Goal: Information Seeking & Learning: Learn about a topic

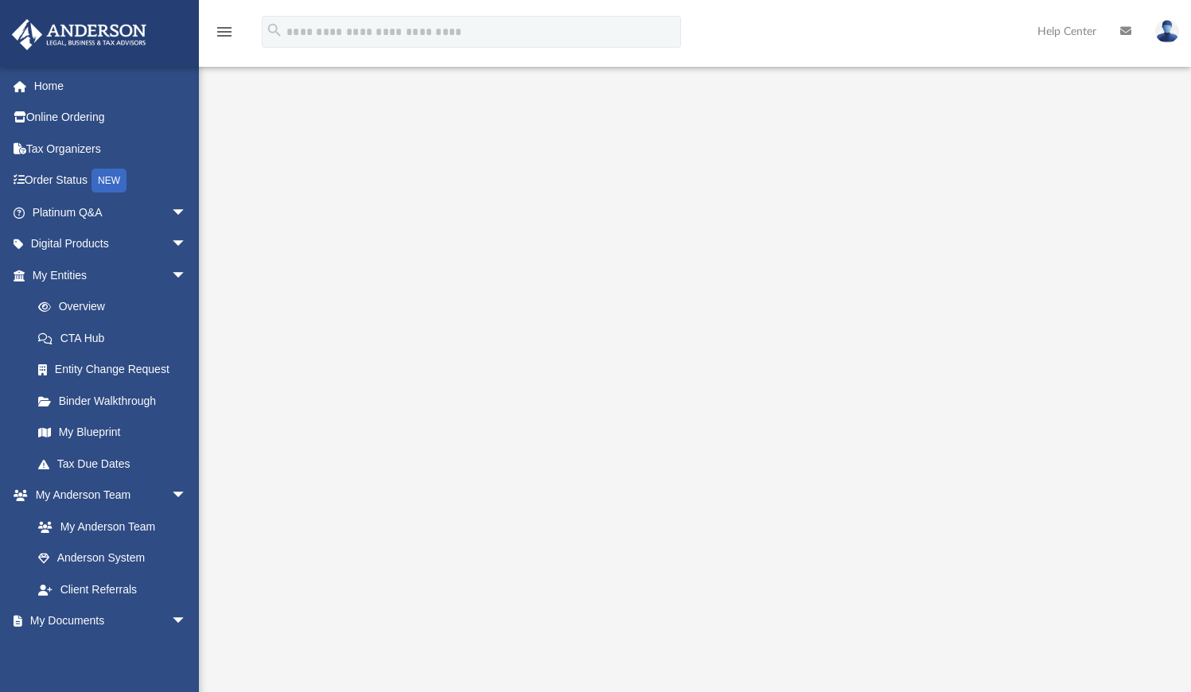
scroll to position [64, 0]
click at [101, 304] on link "Overview" at bounding box center [116, 307] width 189 height 32
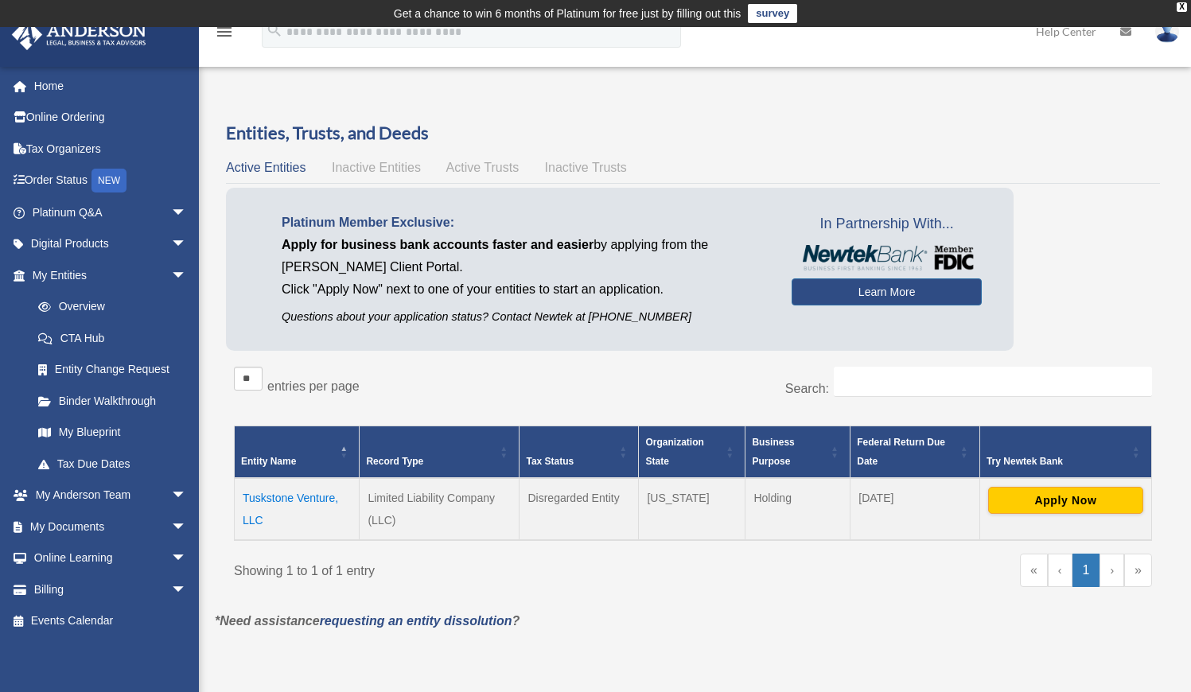
click at [322, 499] on td "Tuskstone Venture, LLC" at bounding box center [297, 509] width 125 height 62
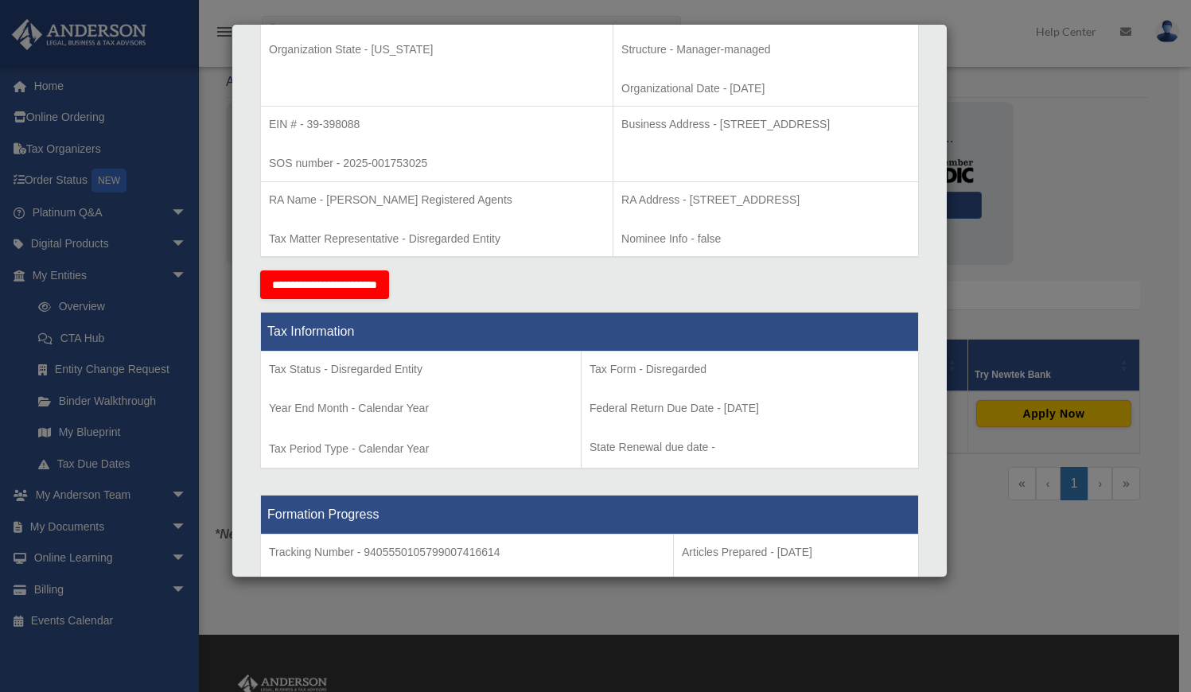
scroll to position [379, 0]
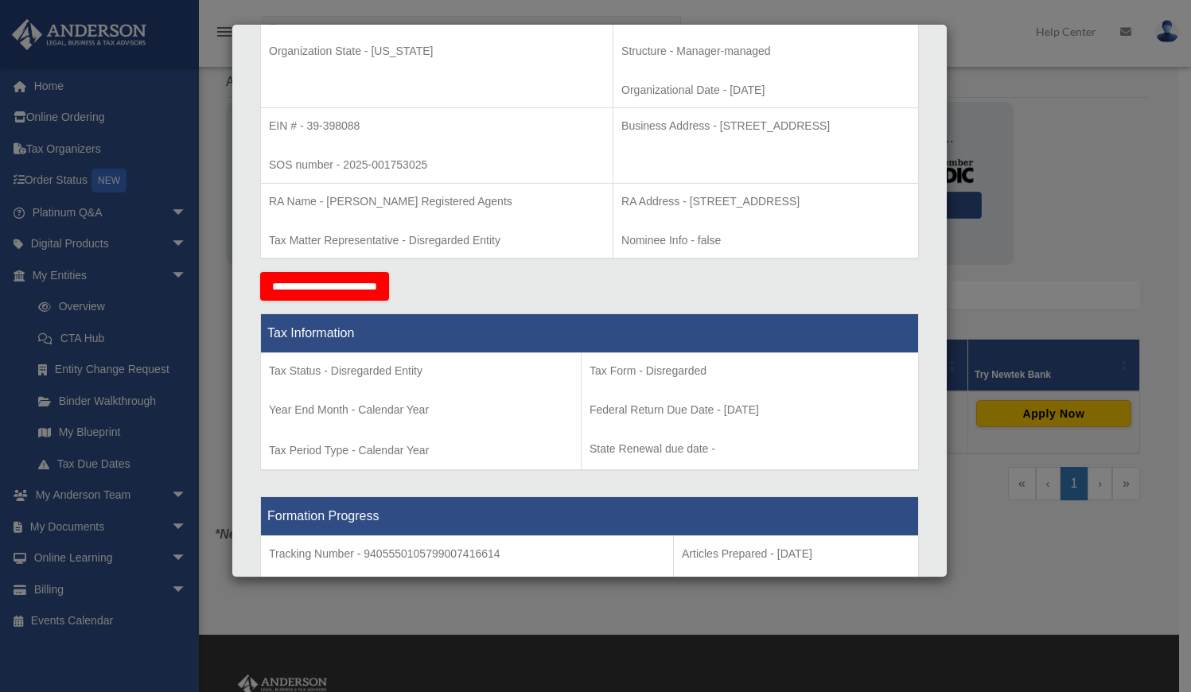
click at [113, 523] on div "Details × Articles Sent Organizational Date" at bounding box center [595, 346] width 1191 height 692
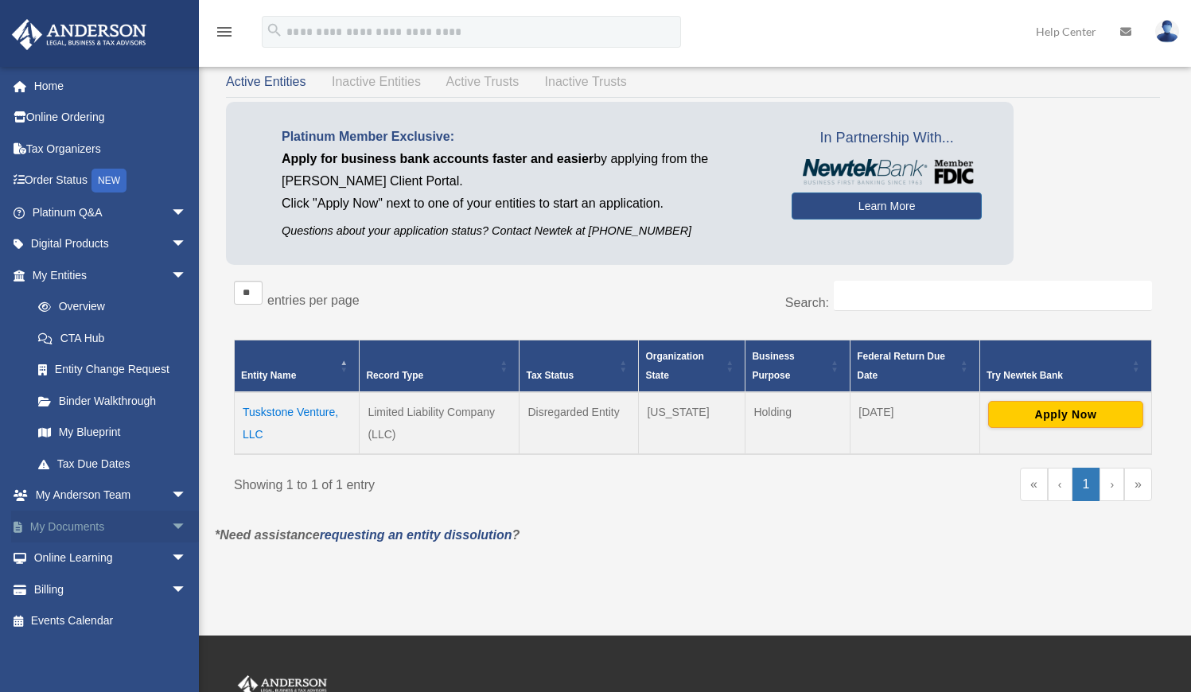
click at [171, 523] on span "arrow_drop_down" at bounding box center [187, 527] width 32 height 33
click at [80, 551] on link "Box" at bounding box center [116, 559] width 189 height 32
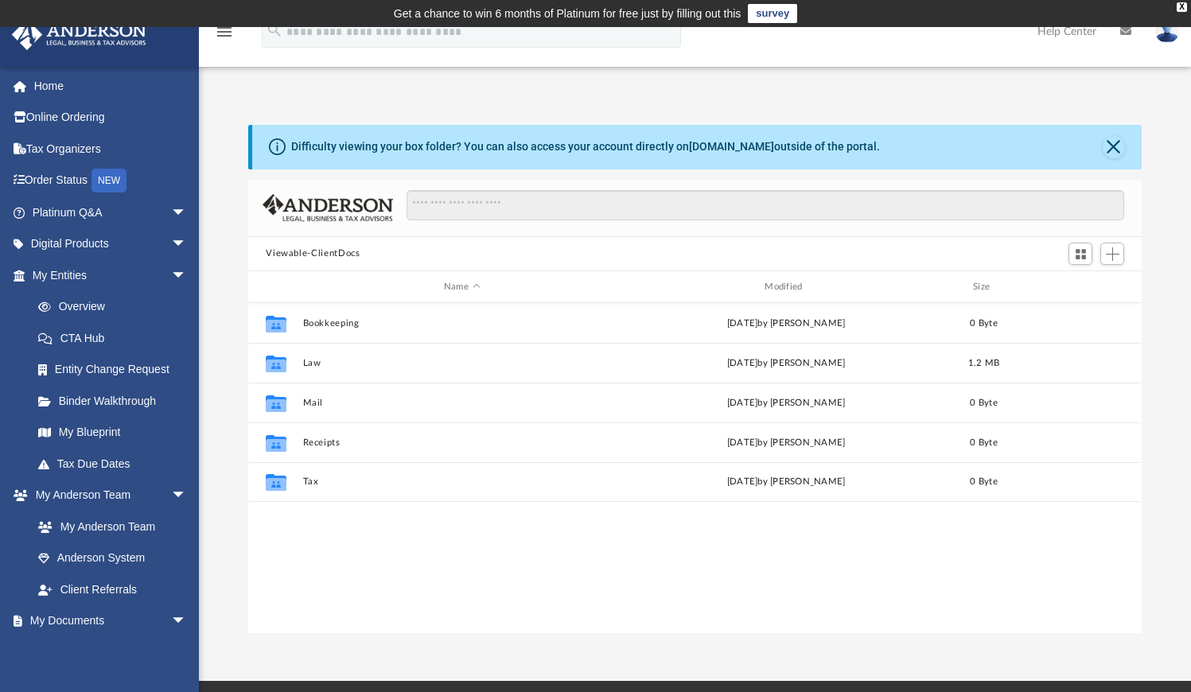
scroll to position [350, 881]
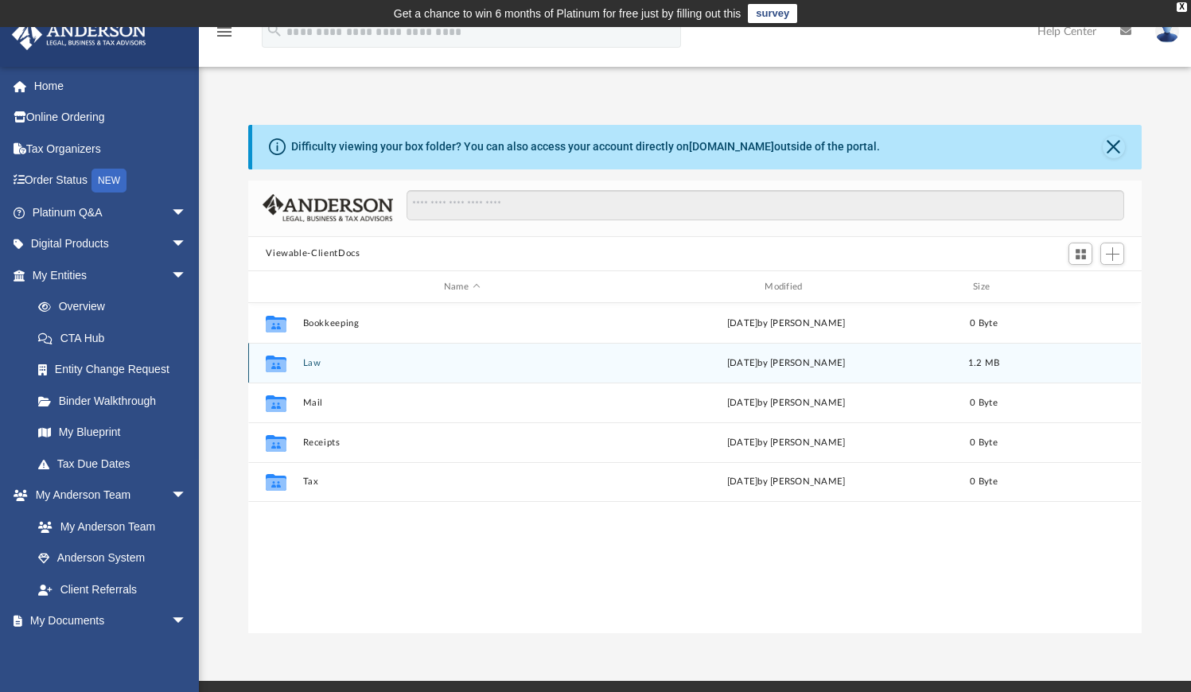
click at [320, 364] on button "Law" at bounding box center [461, 363] width 317 height 10
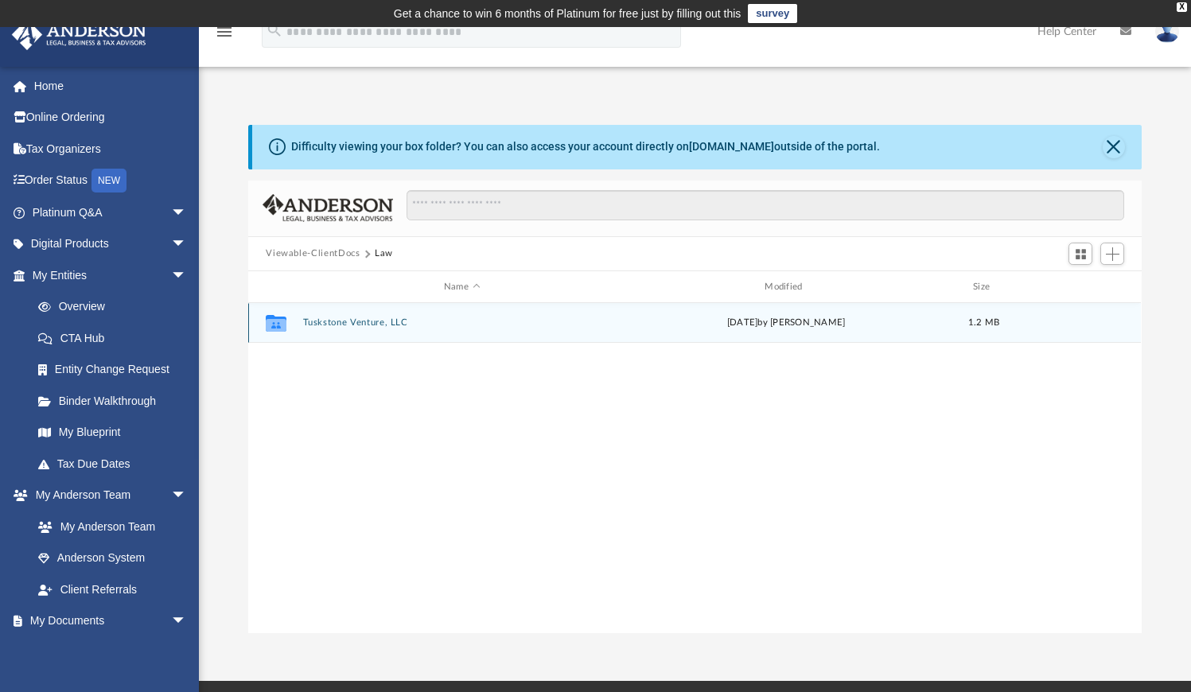
click at [383, 320] on button "Tuskstone Venture, LLC" at bounding box center [461, 323] width 317 height 10
click at [336, 320] on button "Initial Docs" at bounding box center [461, 323] width 317 height 10
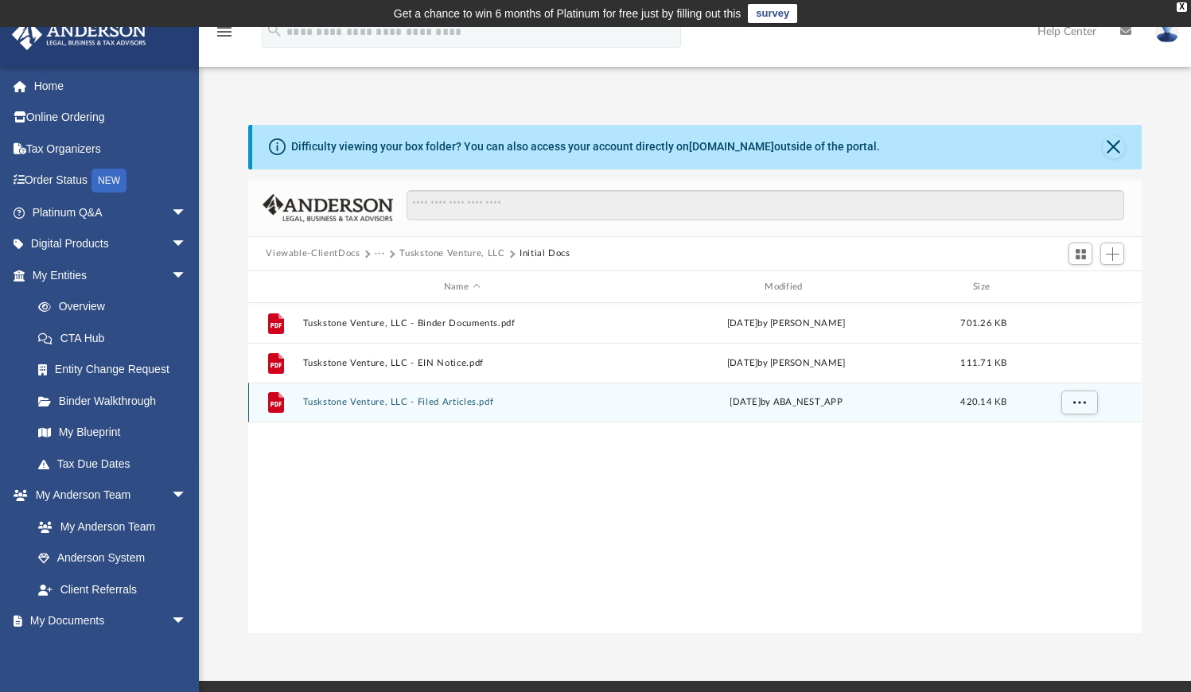
click at [433, 400] on button "Tuskstone Venture, LLC - Filed Articles.pdf" at bounding box center [461, 403] width 317 height 10
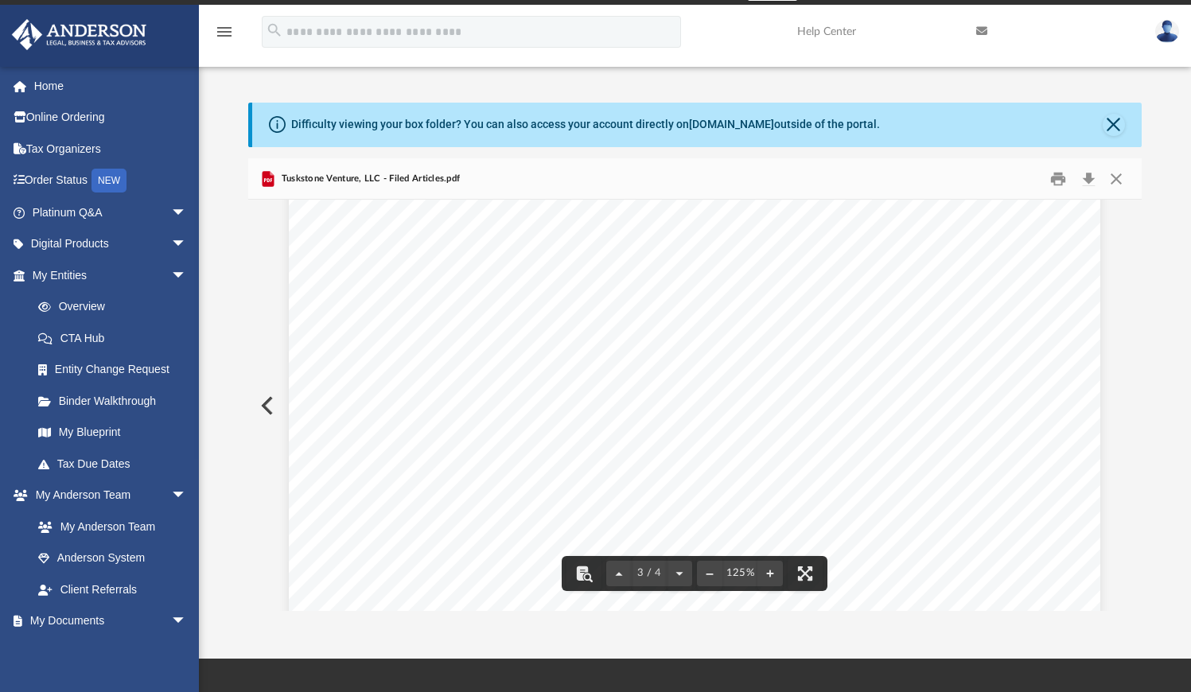
scroll to position [2669, 0]
click at [1114, 177] on button "Close" at bounding box center [1116, 178] width 29 height 25
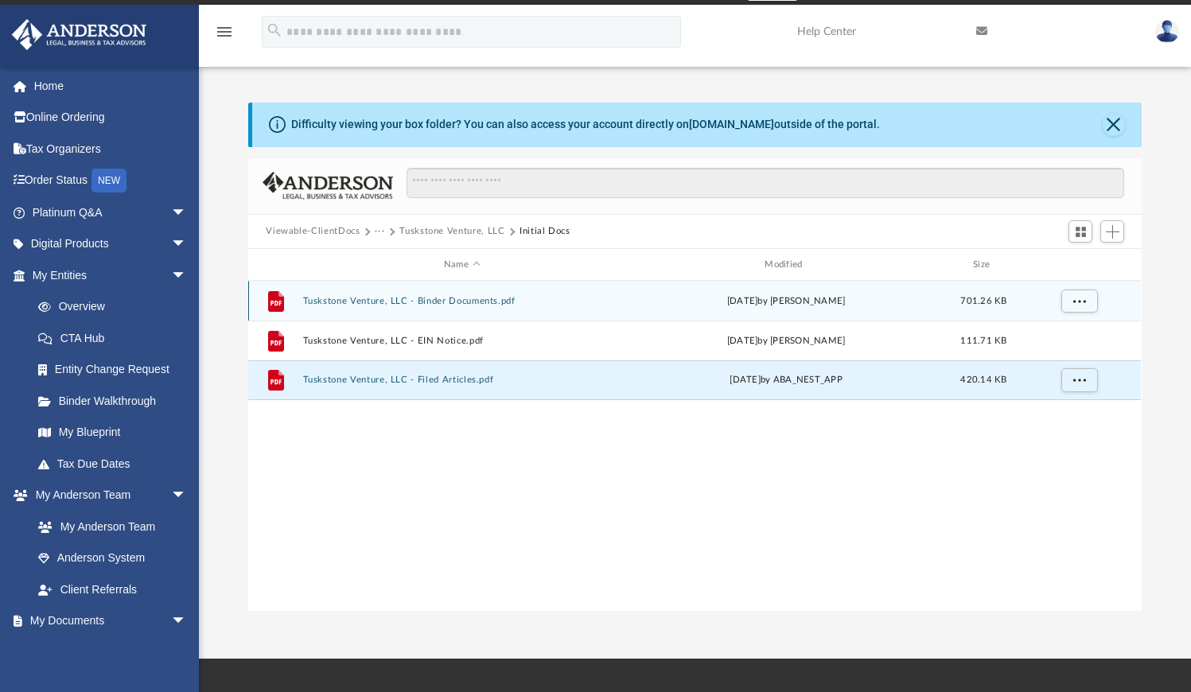
click at [433, 296] on button "Tuskstone Venture, LLC - Binder Documents.pdf" at bounding box center [461, 301] width 317 height 10
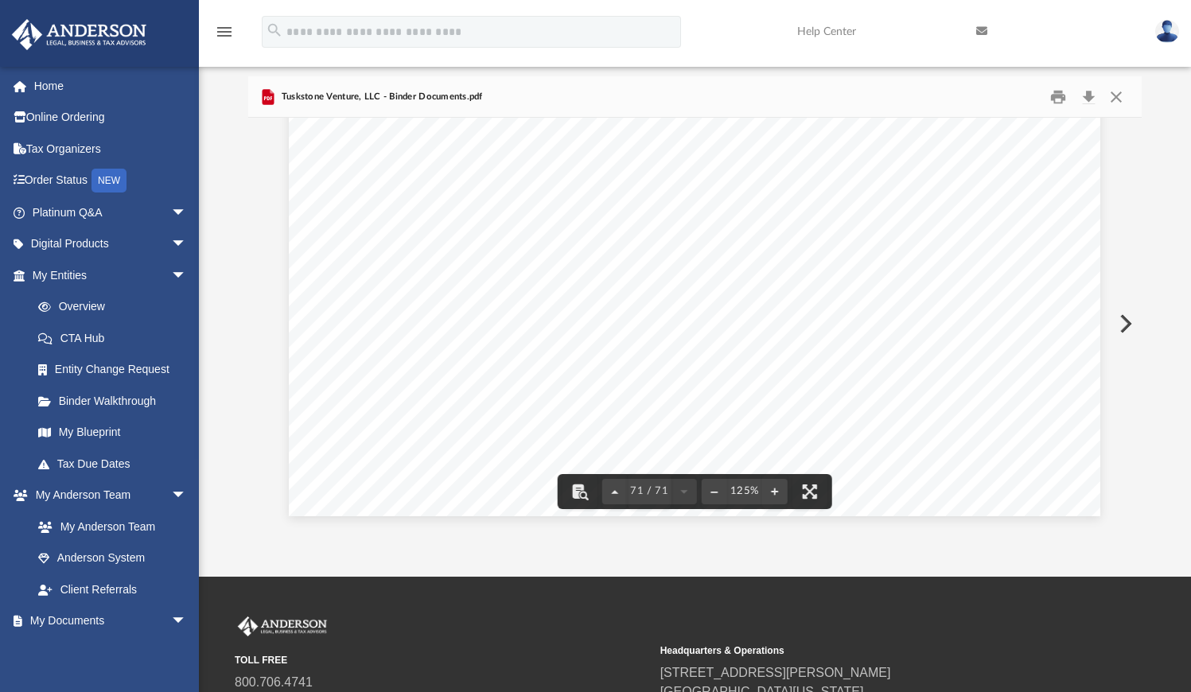
scroll to position [103, 0]
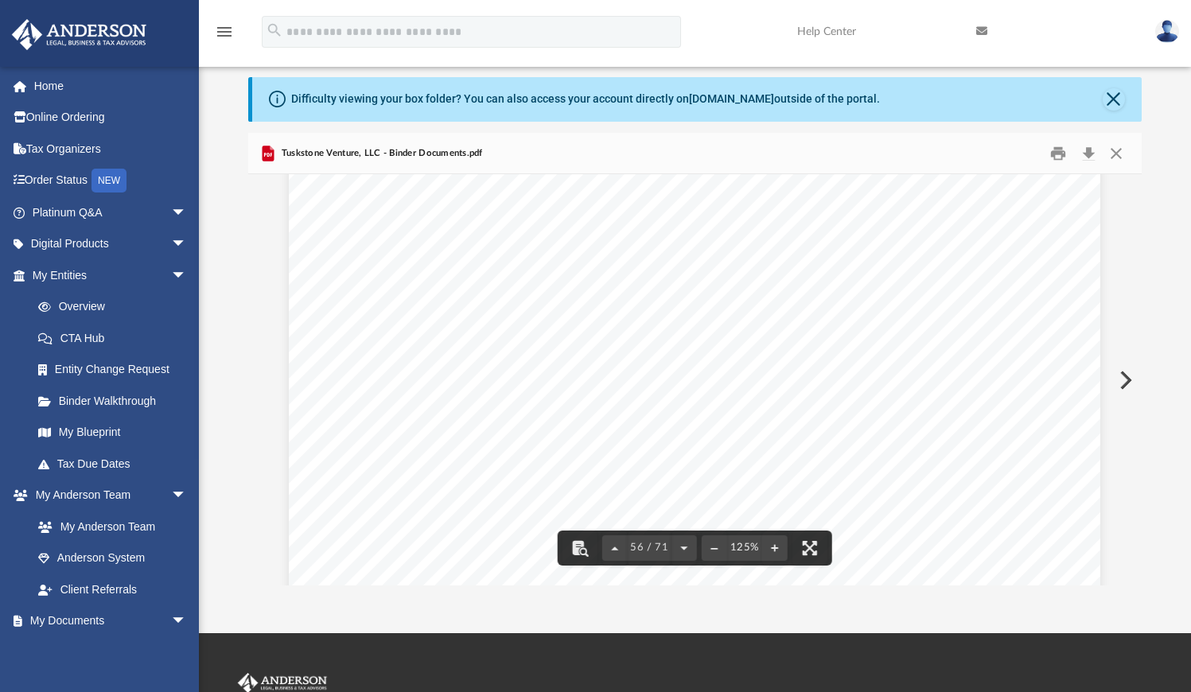
scroll to position [59570, 0]
click at [1031, 495] on div "Operating Agreement of Tuskstone Venture, LLC Page 43 of 43 (k) Internal Refere…" at bounding box center [694, 212] width 811 height 1050
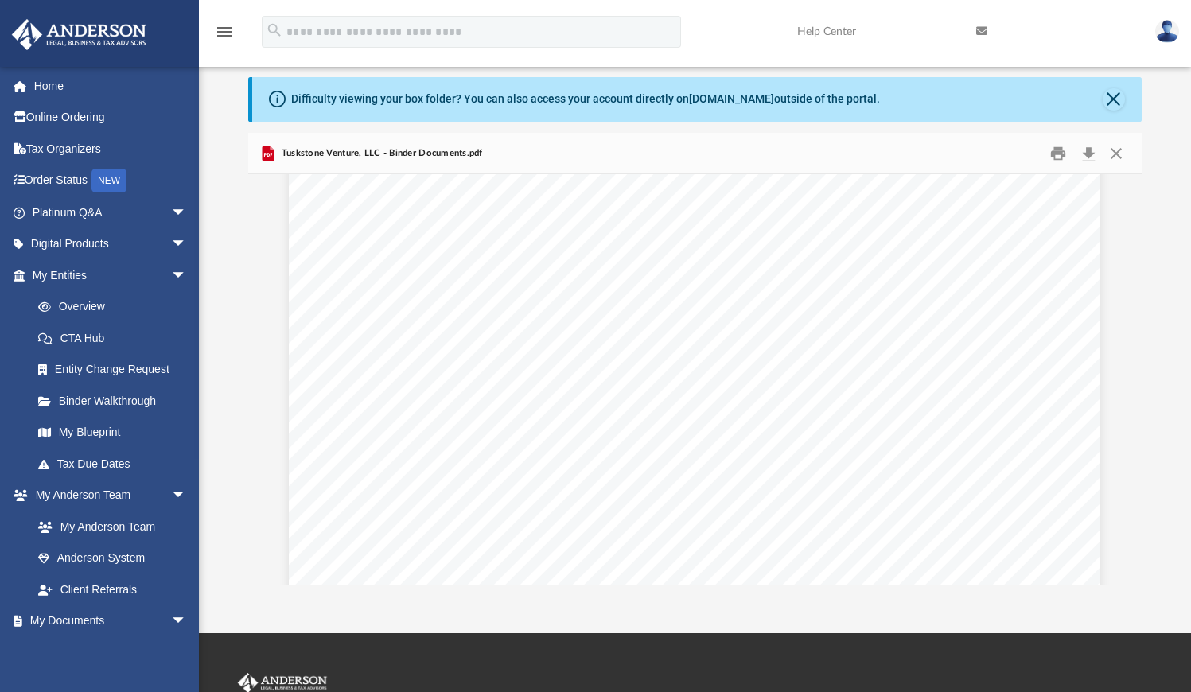
scroll to position [60210, 0]
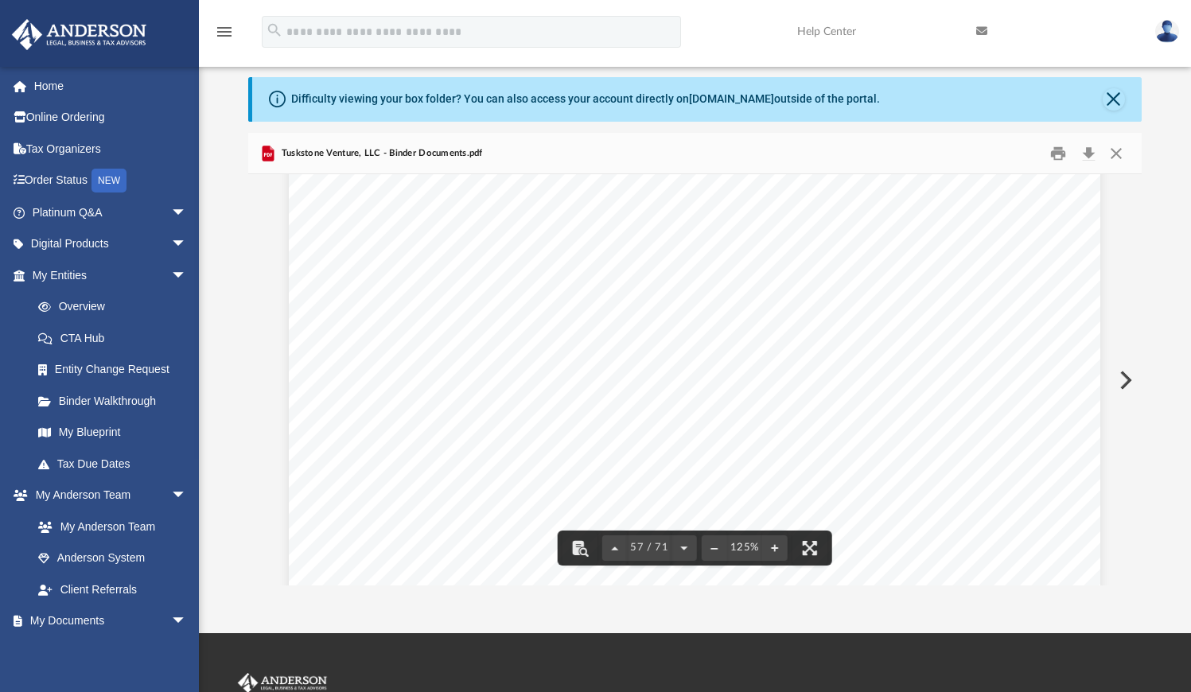
drag, startPoint x: 1137, startPoint y: 494, endPoint x: 1133, endPoint y: 407, distance: 87.6
click at [479, 159] on span "Tuskstone Venture, LLC - Binder Documents.pdf" at bounding box center [380, 153] width 204 height 14
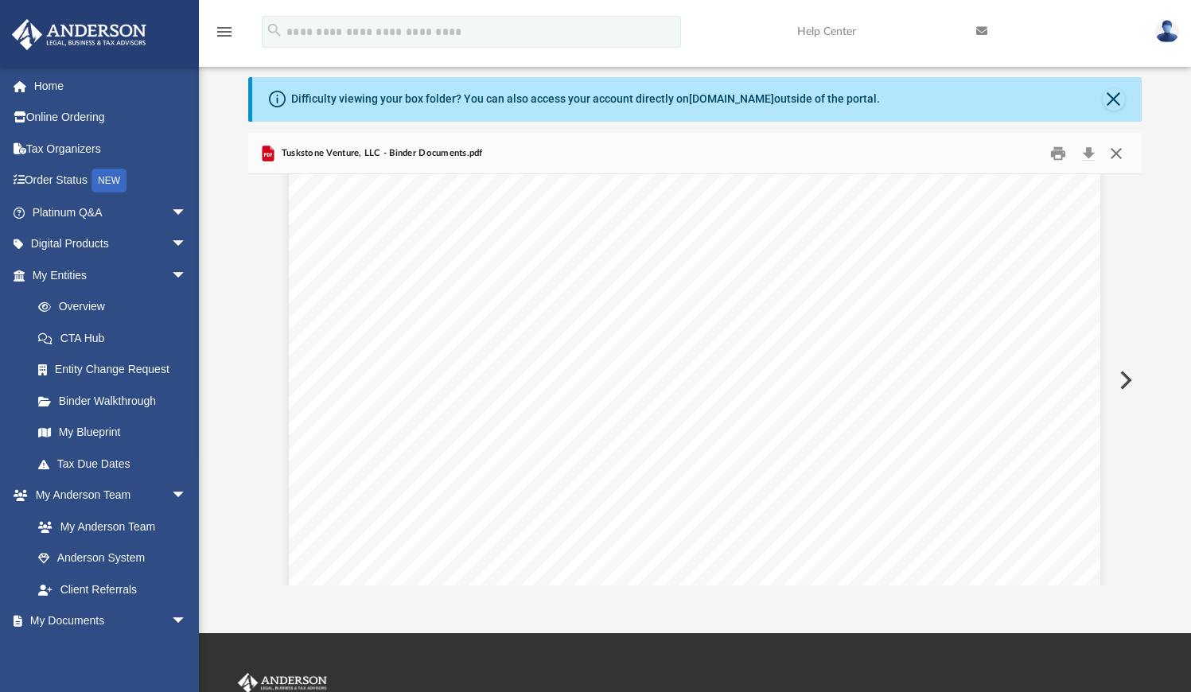
click at [1115, 153] on button "Close" at bounding box center [1116, 153] width 29 height 25
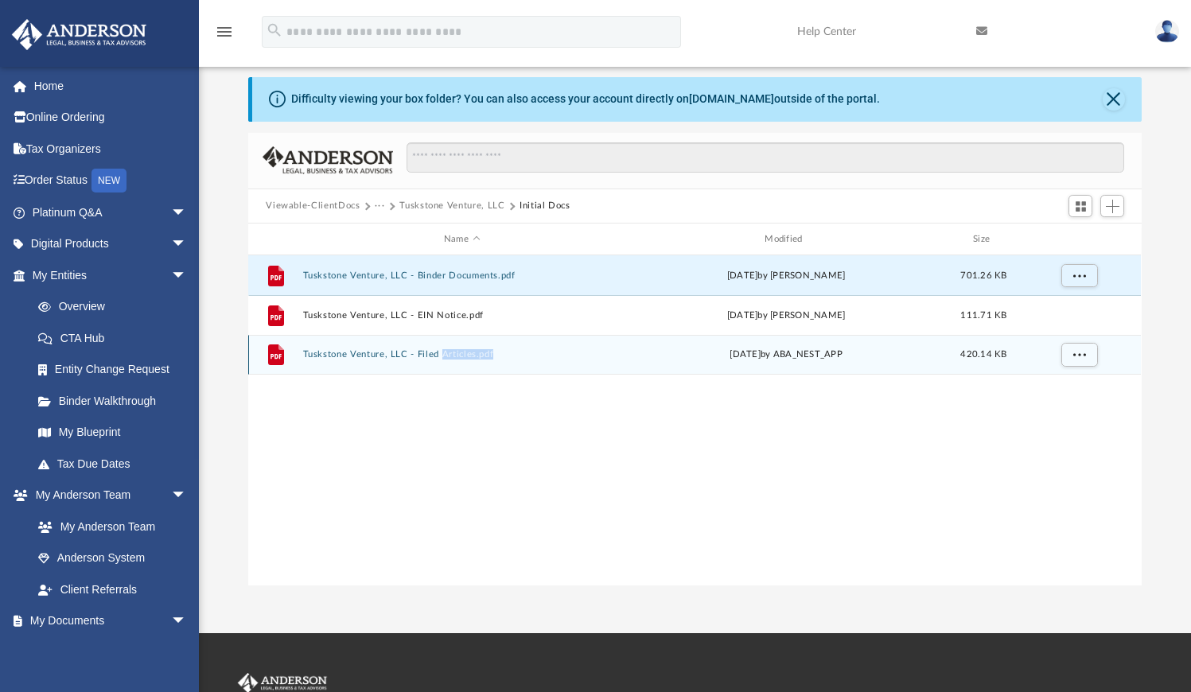
click at [411, 355] on button "Tuskstone Venture, LLC - Filed Articles.pdf" at bounding box center [461, 355] width 317 height 10
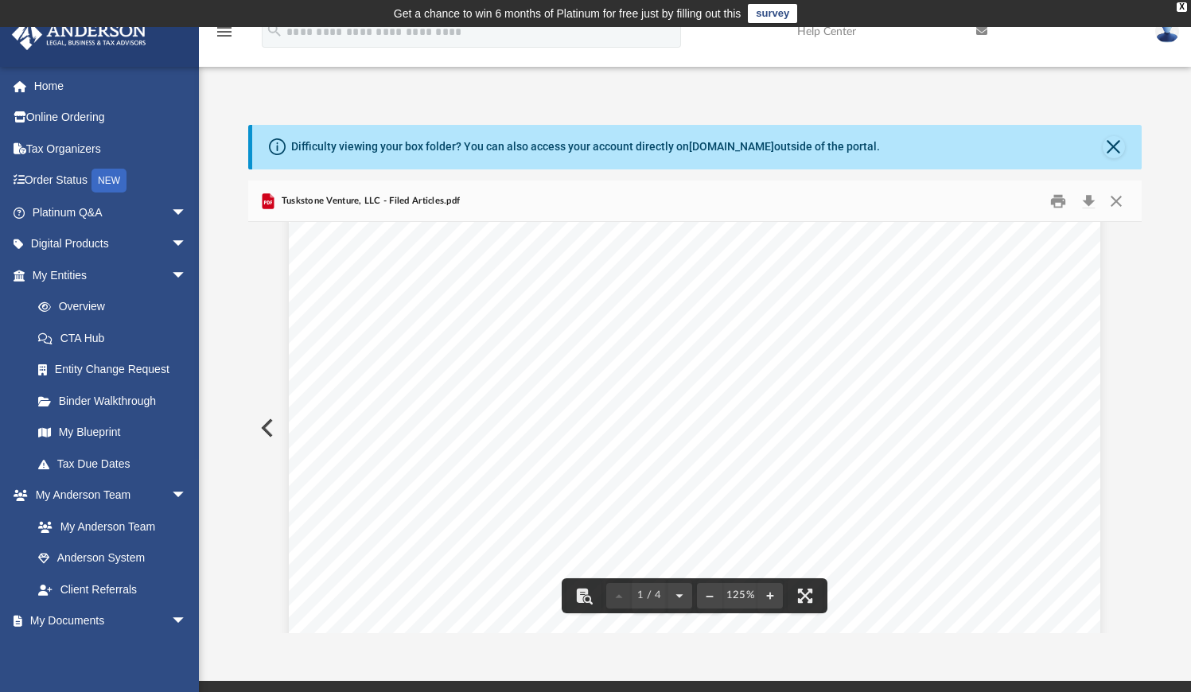
scroll to position [254, 0]
click at [1113, 196] on button "Close" at bounding box center [1116, 201] width 29 height 25
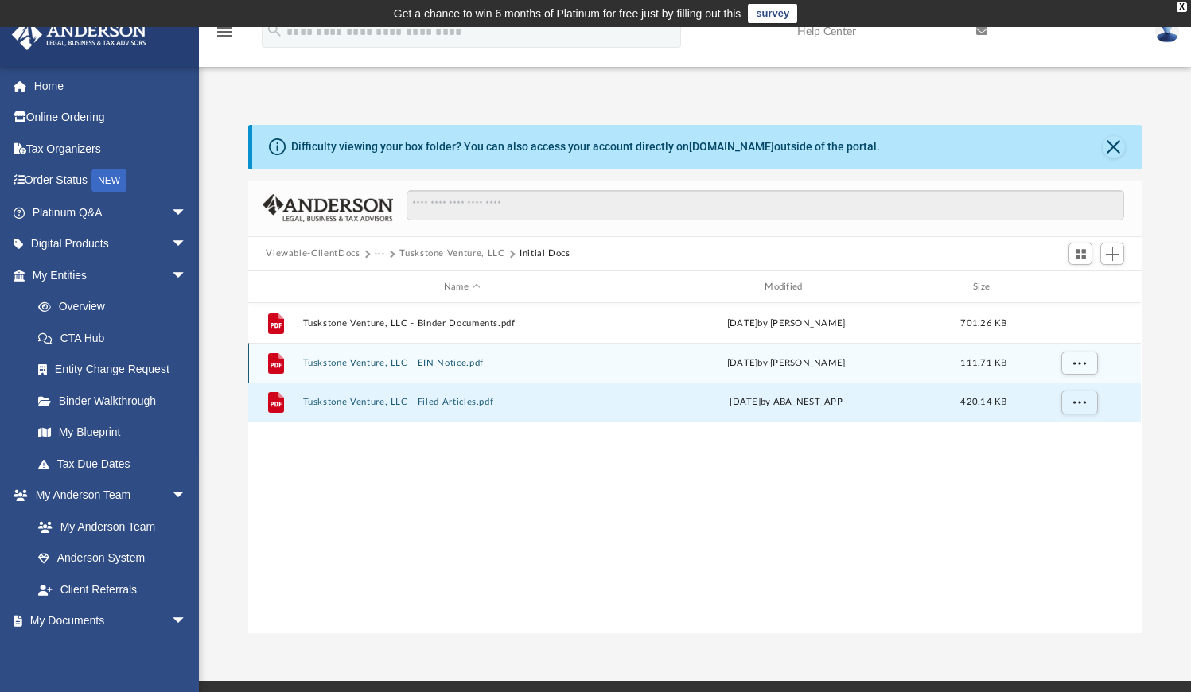
click at [465, 368] on div "File Tuskstone Venture, LLC - EIN Notice.pdf Tue Aug 26 2025 by Marielle Palivi…" at bounding box center [694, 363] width 893 height 40
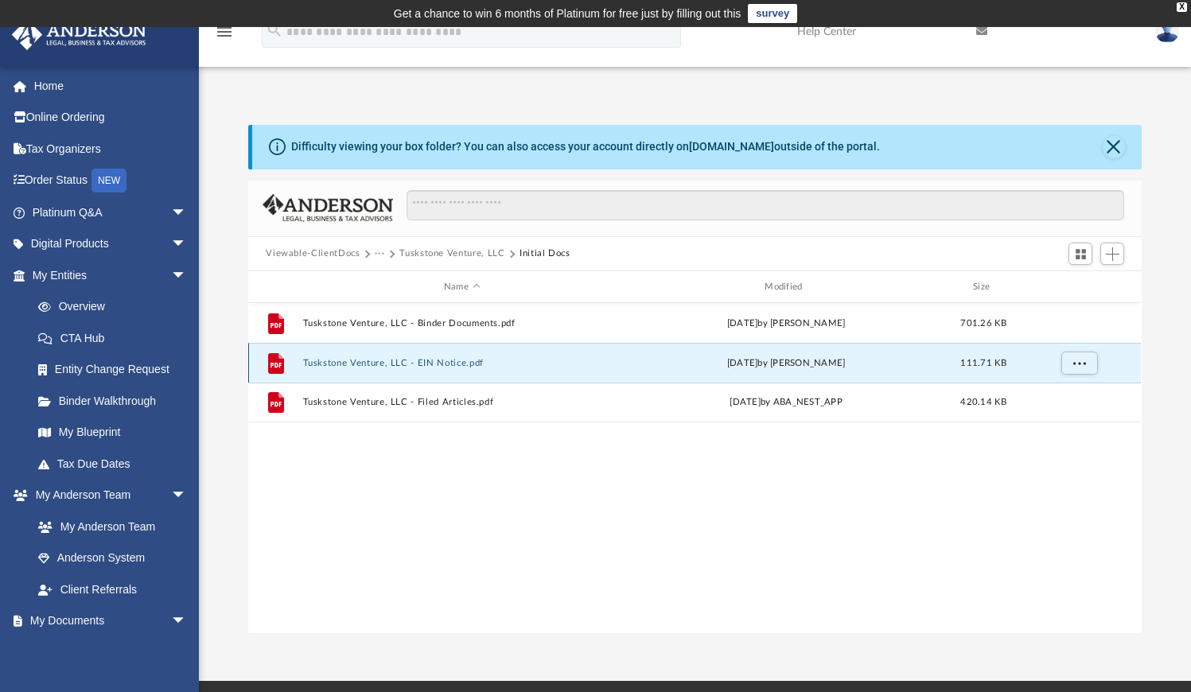
click at [465, 368] on div "File Tuskstone Venture, LLC - EIN Notice.pdf Tue Aug 26 2025 by Marielle Palivi…" at bounding box center [694, 363] width 893 height 40
click at [407, 368] on div "File Tuskstone Venture, LLC - EIN Notice.pdf Tue Aug 26 2025 by Marielle Palivi…" at bounding box center [694, 363] width 893 height 40
click at [324, 360] on button "Tuskstone Venture, LLC - EIN Notice.pdf" at bounding box center [461, 363] width 317 height 10
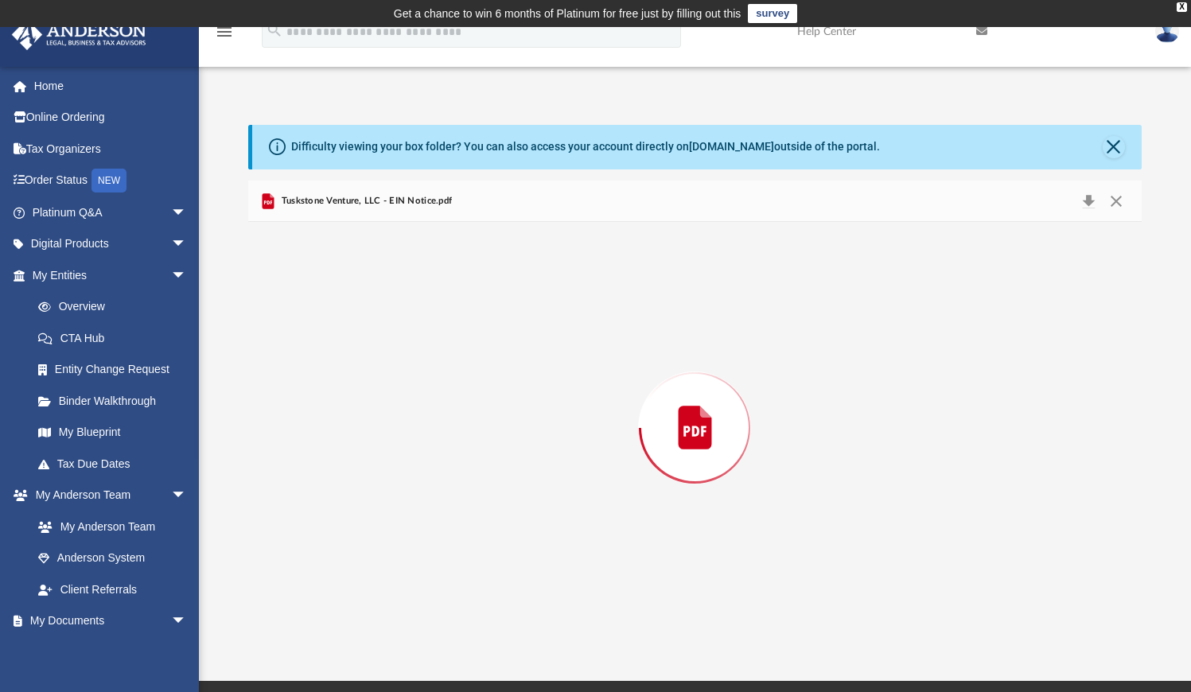
click at [324, 360] on div "Preview" at bounding box center [694, 427] width 893 height 411
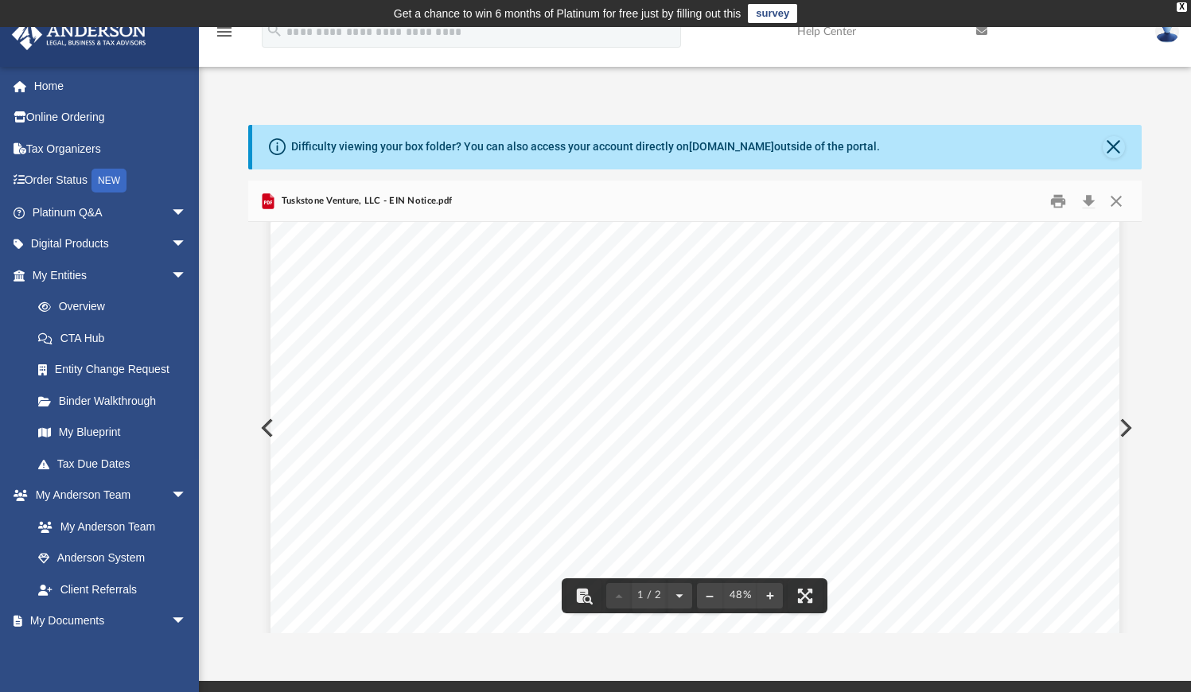
scroll to position [113, 0]
click at [770, 597] on button "File preview" at bounding box center [769, 595] width 25 height 35
click at [1111, 198] on button "Close" at bounding box center [1116, 201] width 29 height 25
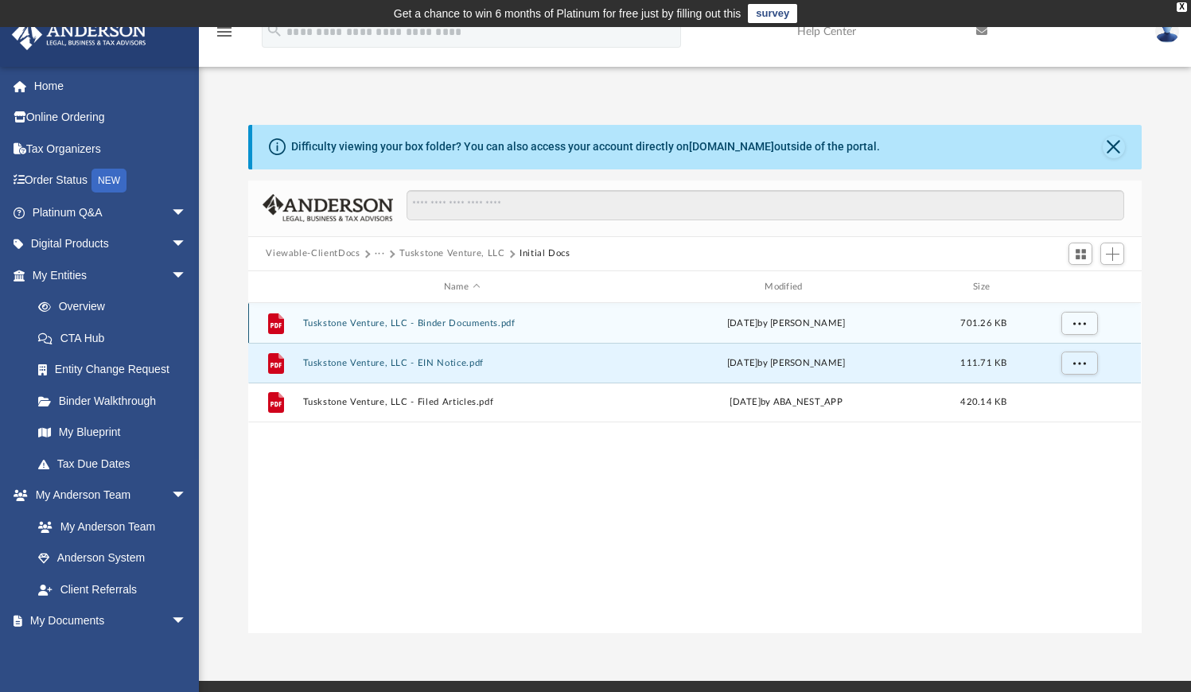
click at [507, 324] on button "Tuskstone Venture, LLC - Binder Documents.pdf" at bounding box center [461, 323] width 317 height 10
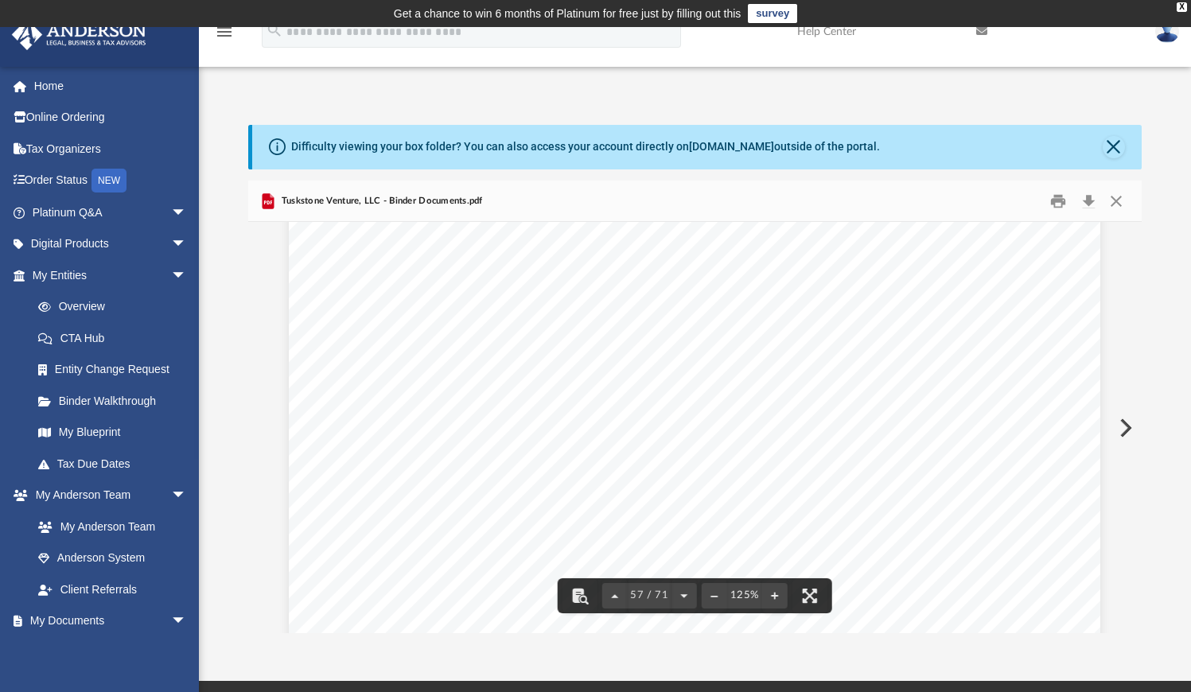
scroll to position [60359, 0]
click at [684, 260] on span "$____________________" at bounding box center [706, 263] width 167 height 16
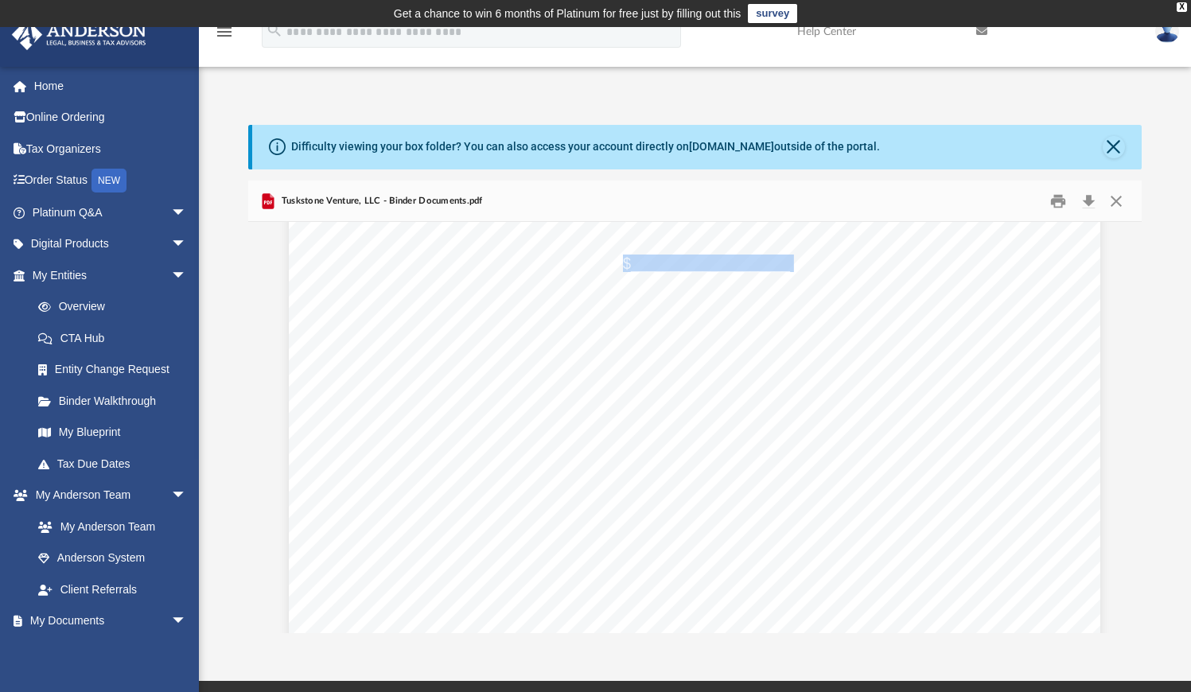
click at [684, 260] on span "$____________________" at bounding box center [706, 263] width 167 height 16
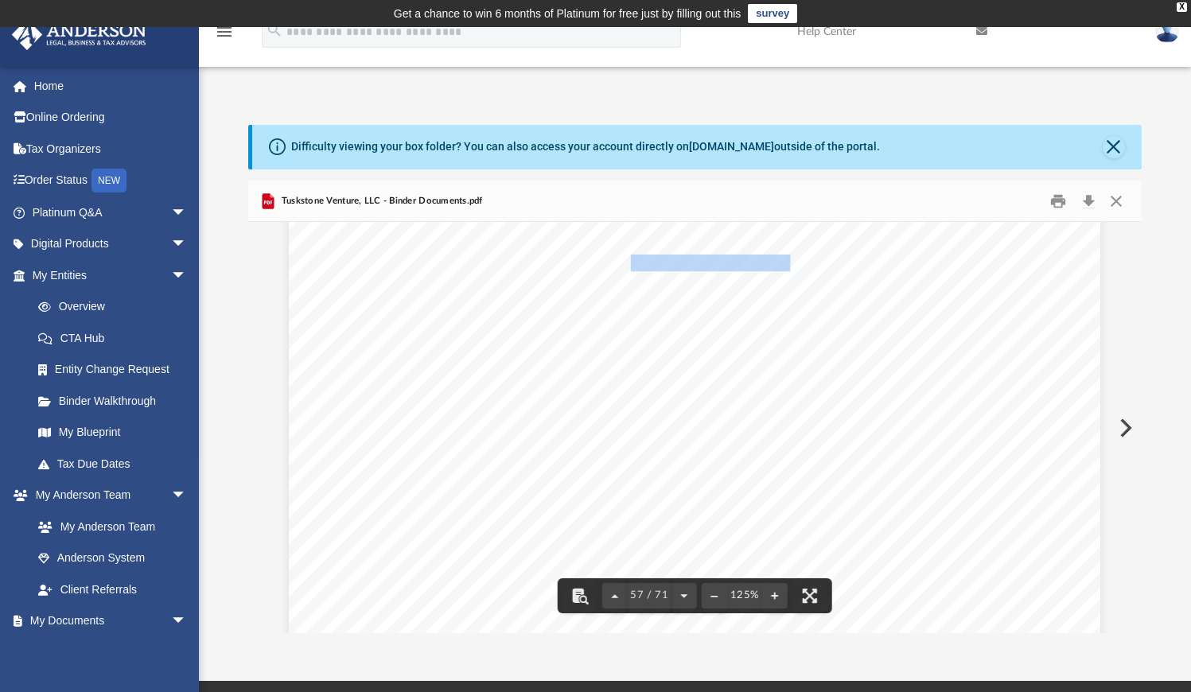
click at [706, 307] on div "Operating Agreement of Tuskstone Venture, LLC SCHEDULE A SCHEDULE OF MEMBERS Me…" at bounding box center [694, 544] width 811 height 1050
click at [144, 517] on link "My Anderson Team" at bounding box center [116, 527] width 189 height 32
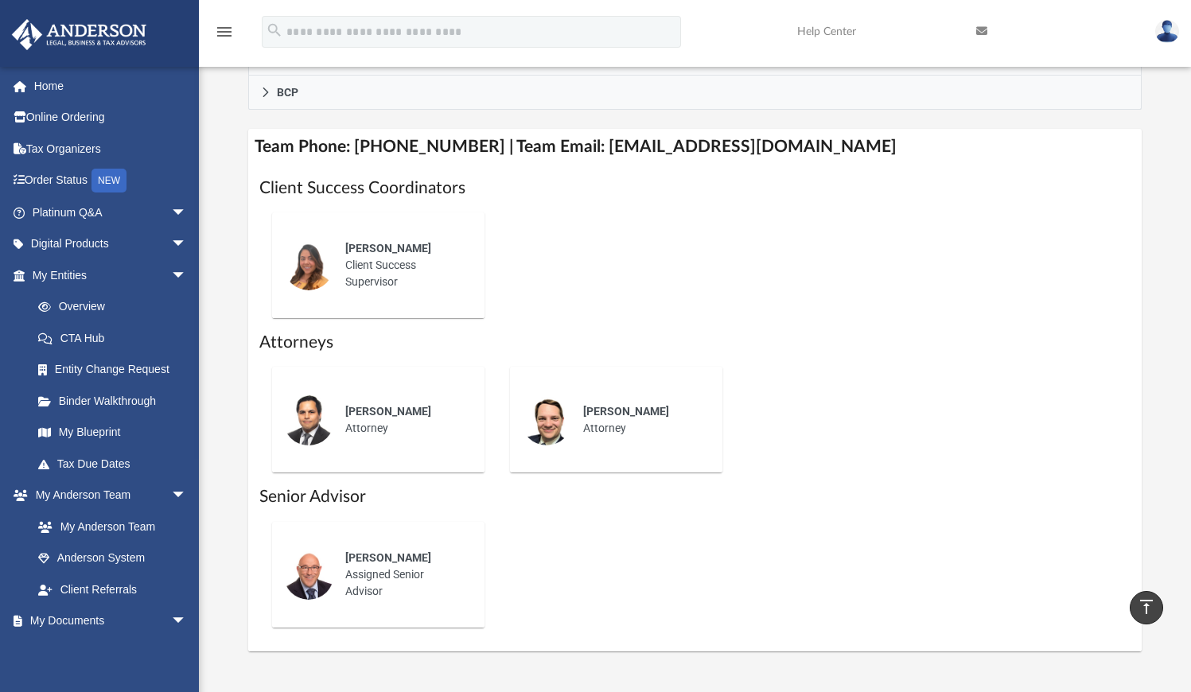
scroll to position [601, 0]
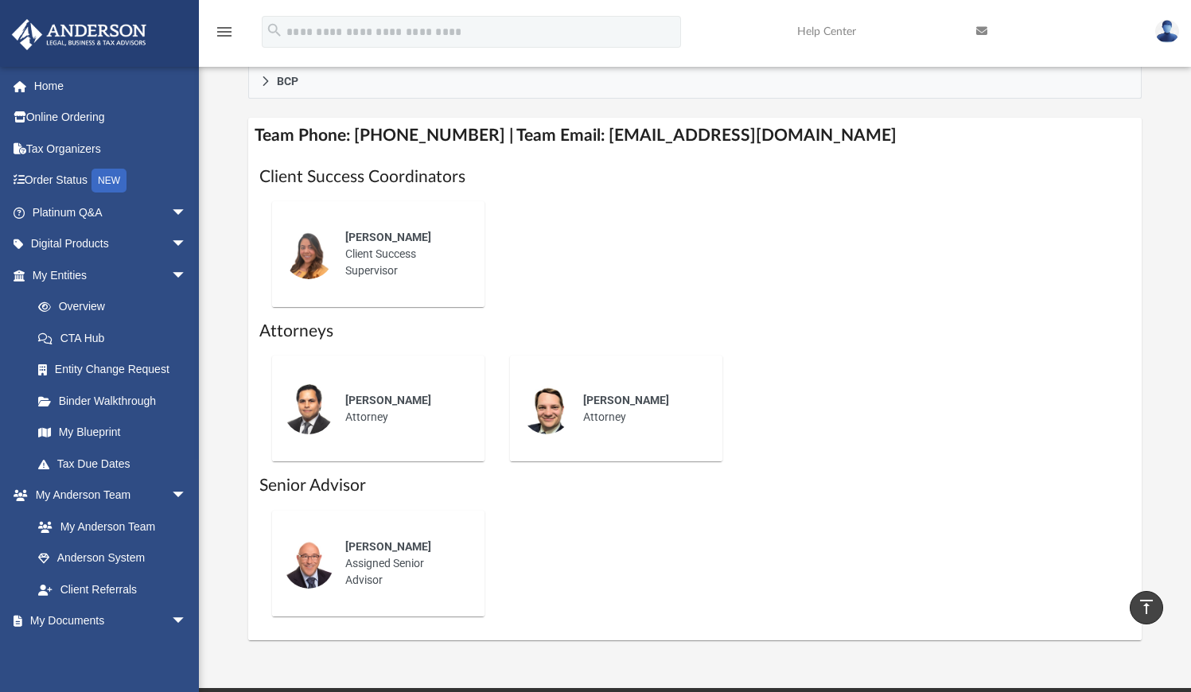
drag, startPoint x: 604, startPoint y: 610, endPoint x: 289, endPoint y: 166, distance: 544.3
click at [289, 166] on div "Client Success Coordinators Alex Gomez Client Success Supervisor Attorneys Phil…" at bounding box center [694, 397] width 870 height 464
click at [868, 135] on h4 "Team Phone: (725) 208-3141 | Team Email: myteam@andersonadvisors.com" at bounding box center [694, 136] width 893 height 36
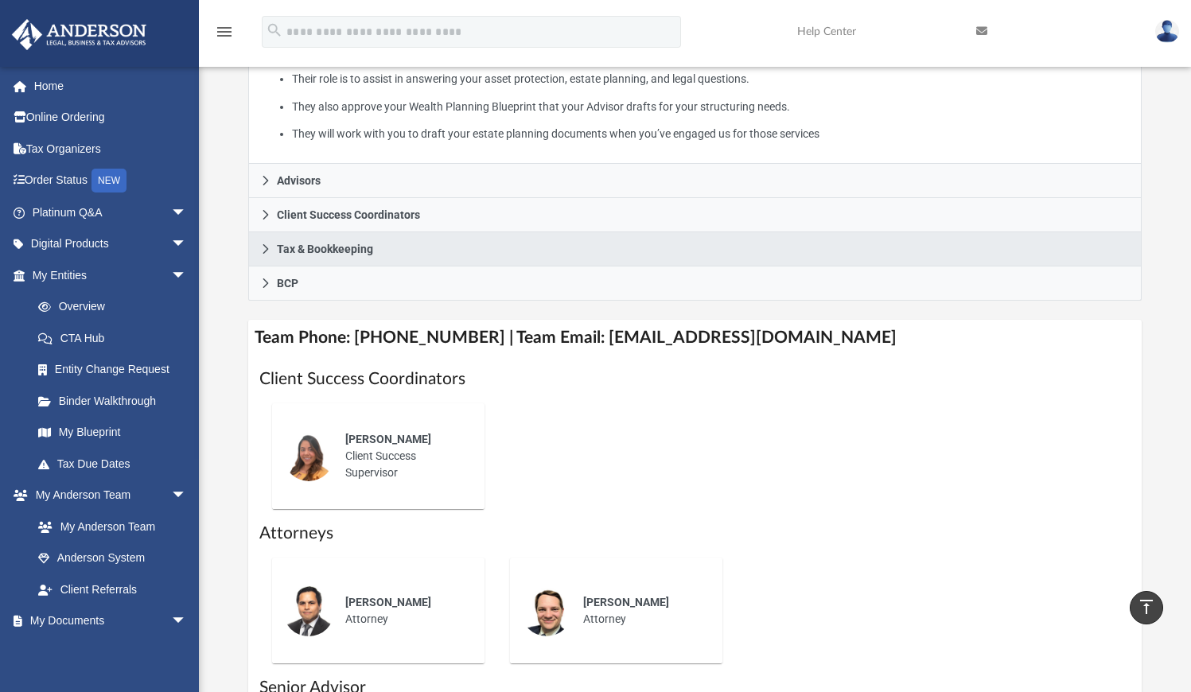
scroll to position [376, 0]
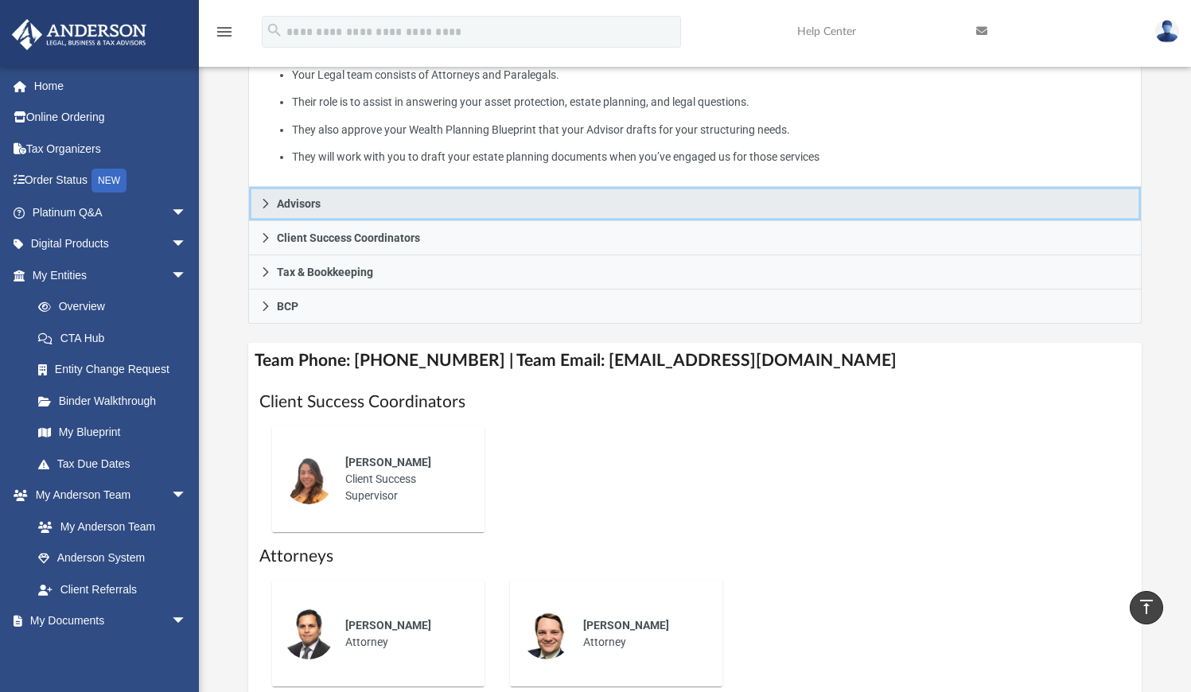
click at [267, 207] on icon at bounding box center [265, 203] width 11 height 11
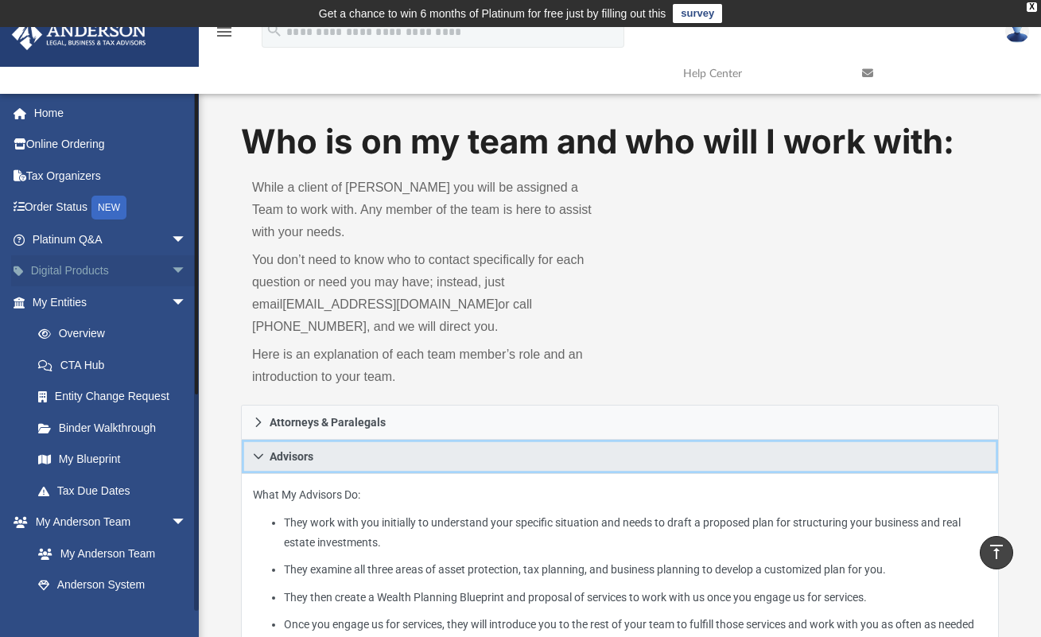
scroll to position [0, 0]
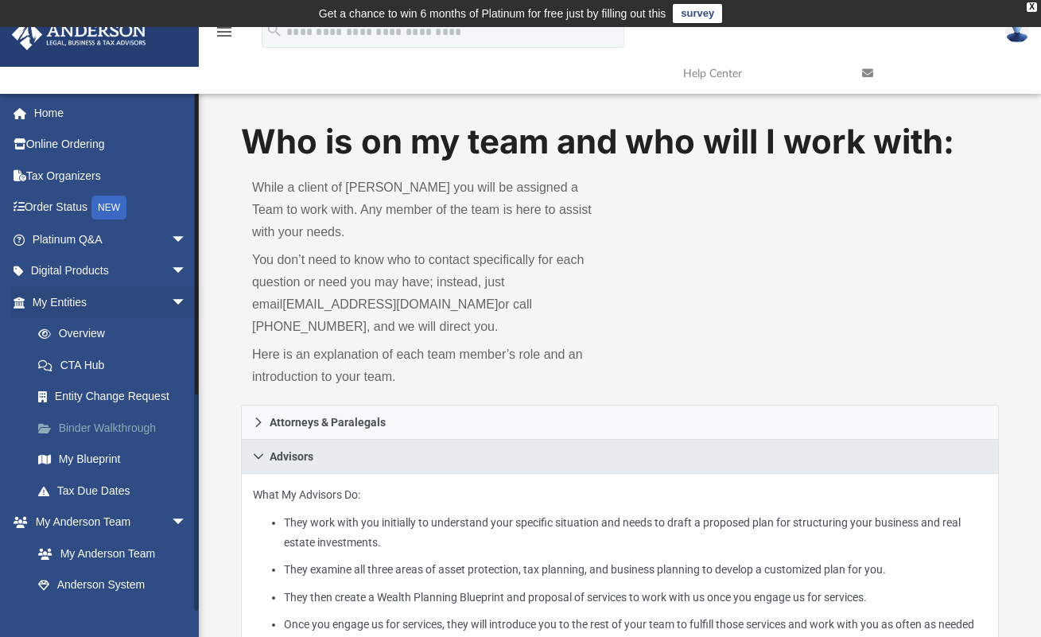
click at [121, 427] on link "Binder Walkthrough" at bounding box center [116, 428] width 189 height 32
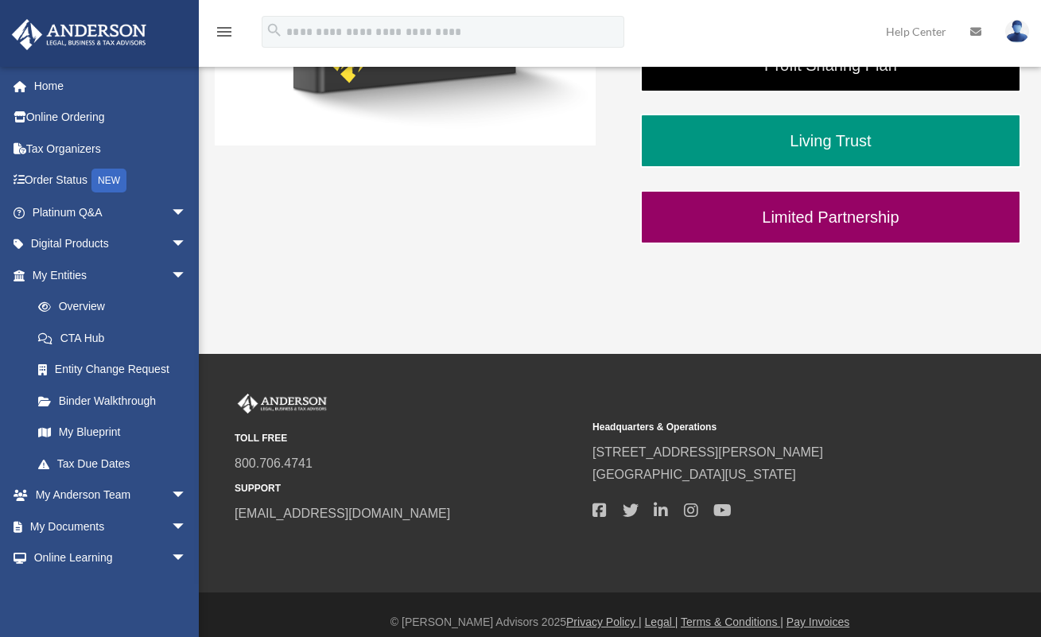
scroll to position [562, 0]
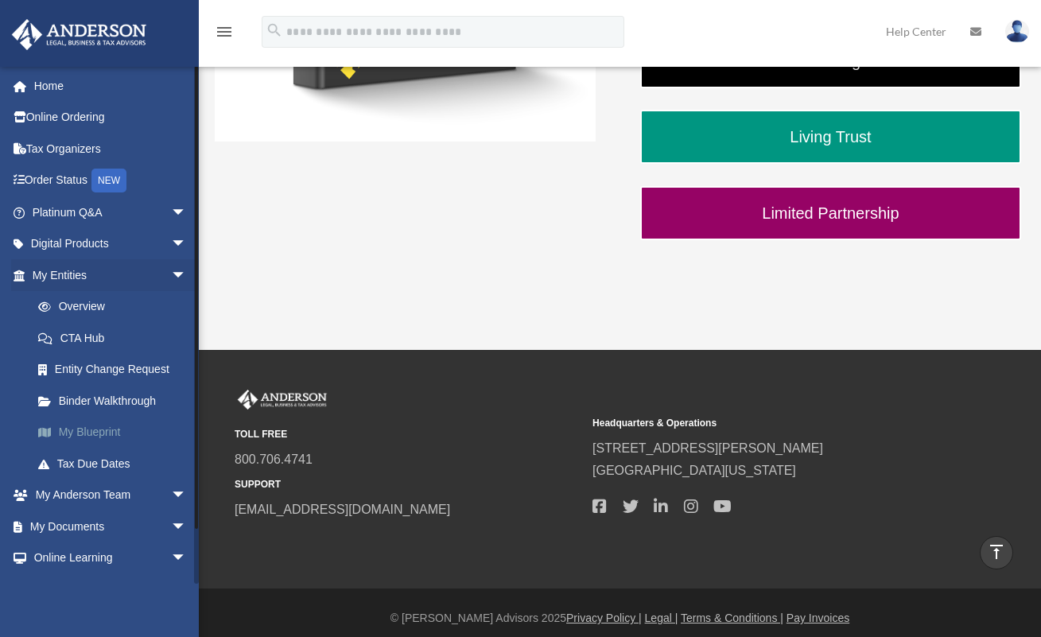
click at [93, 426] on link "My Blueprint" at bounding box center [116, 433] width 189 height 32
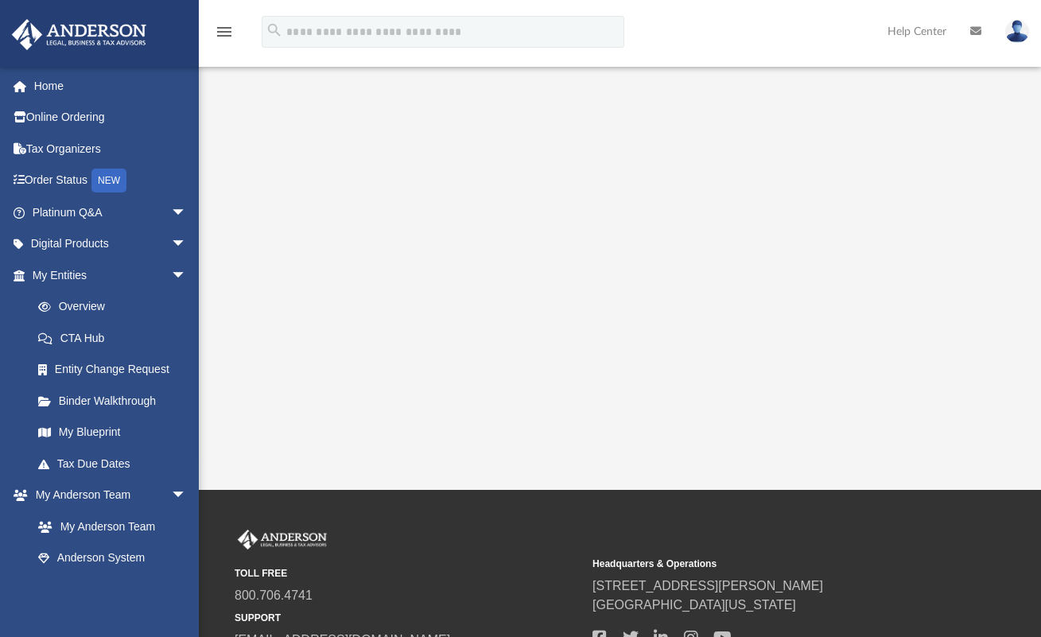
scroll to position [309, 0]
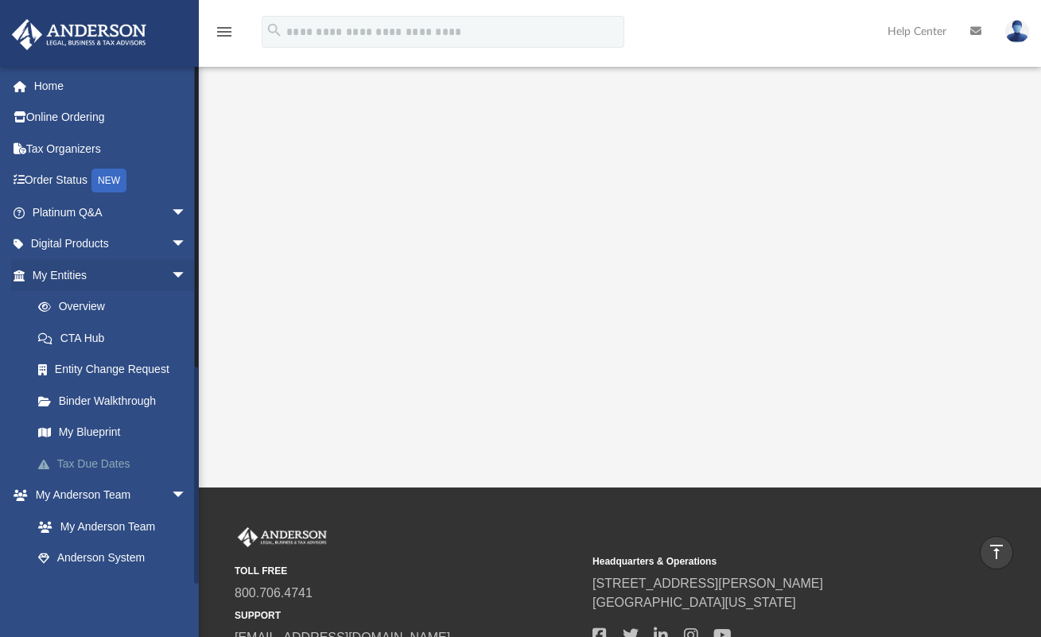
click at [117, 455] on link "Tax Due Dates" at bounding box center [116, 464] width 189 height 32
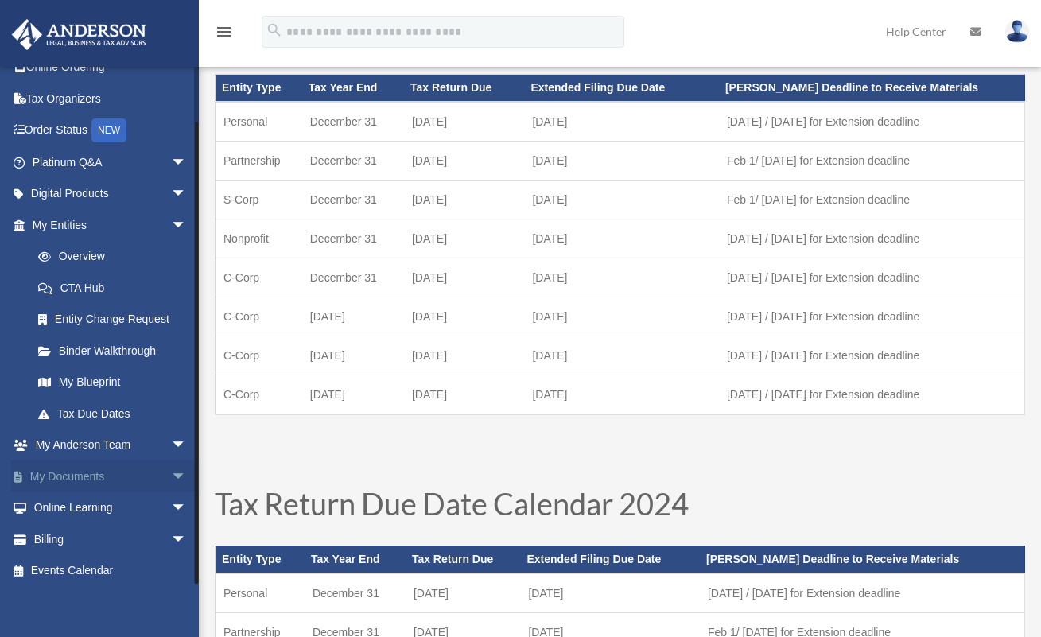
scroll to position [49, 0]
click at [171, 473] on span "arrow_drop_down" at bounding box center [187, 477] width 32 height 33
click at [136, 533] on link "Meeting Minutes" at bounding box center [116, 540] width 189 height 32
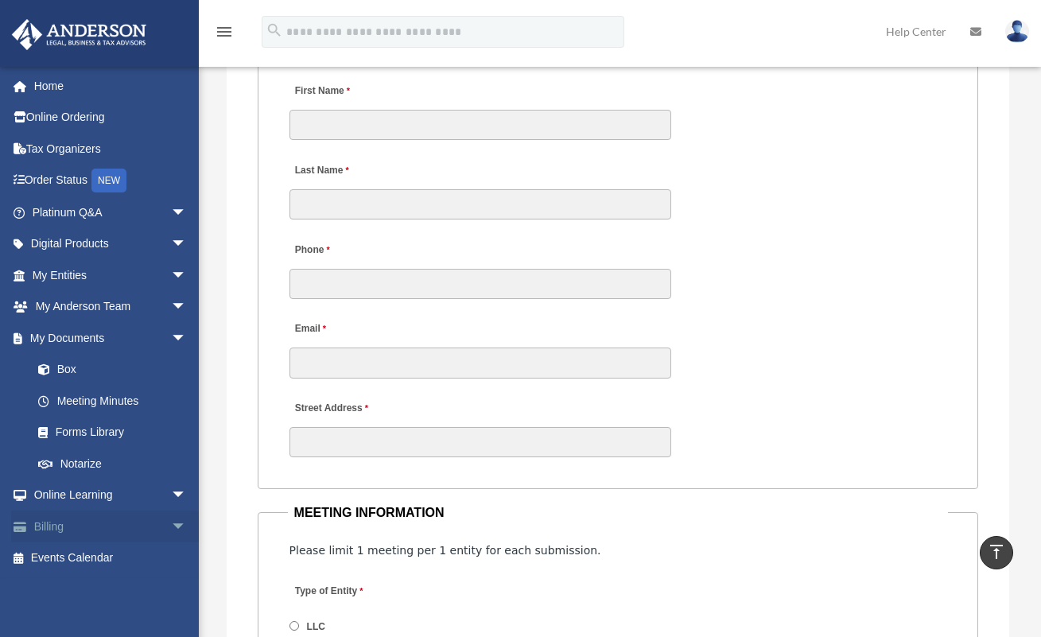
scroll to position [1831, 0]
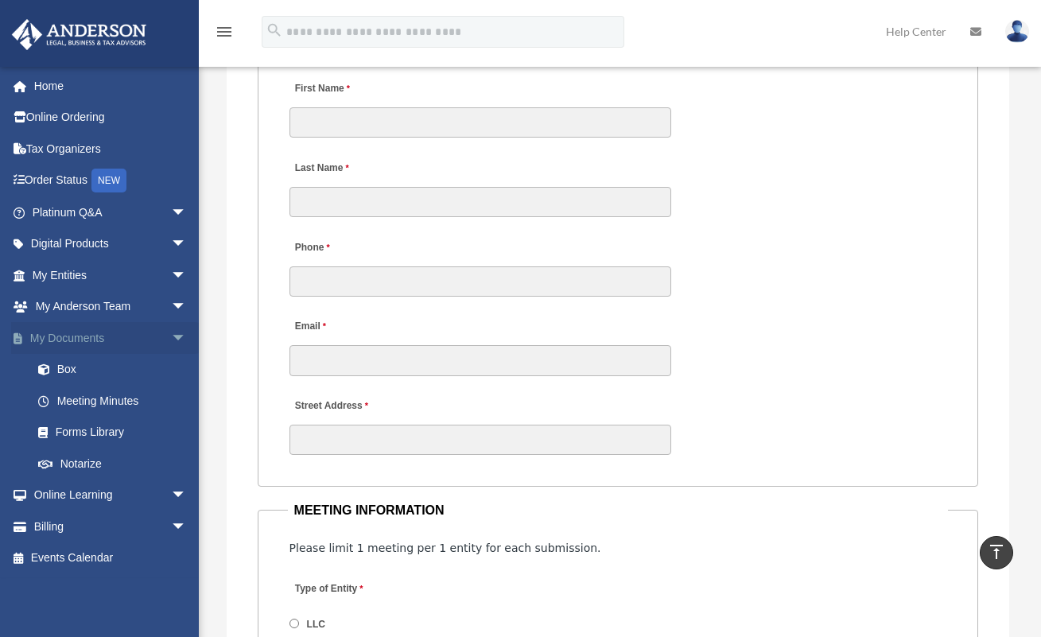
click at [171, 337] on span "arrow_drop_down" at bounding box center [187, 338] width 32 height 33
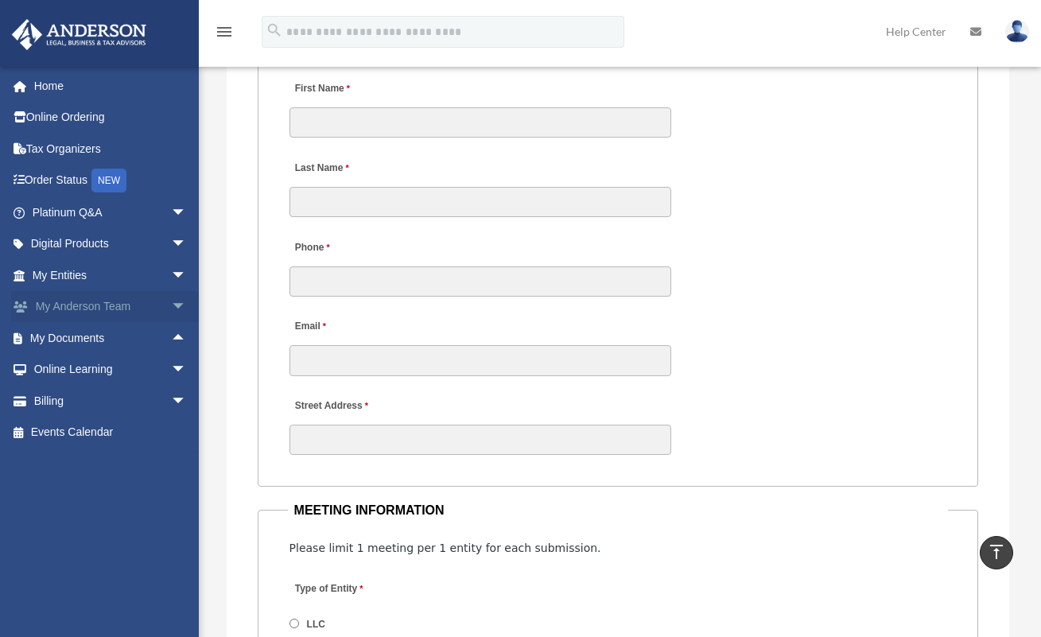
click at [171, 312] on span "arrow_drop_down" at bounding box center [187, 307] width 32 height 33
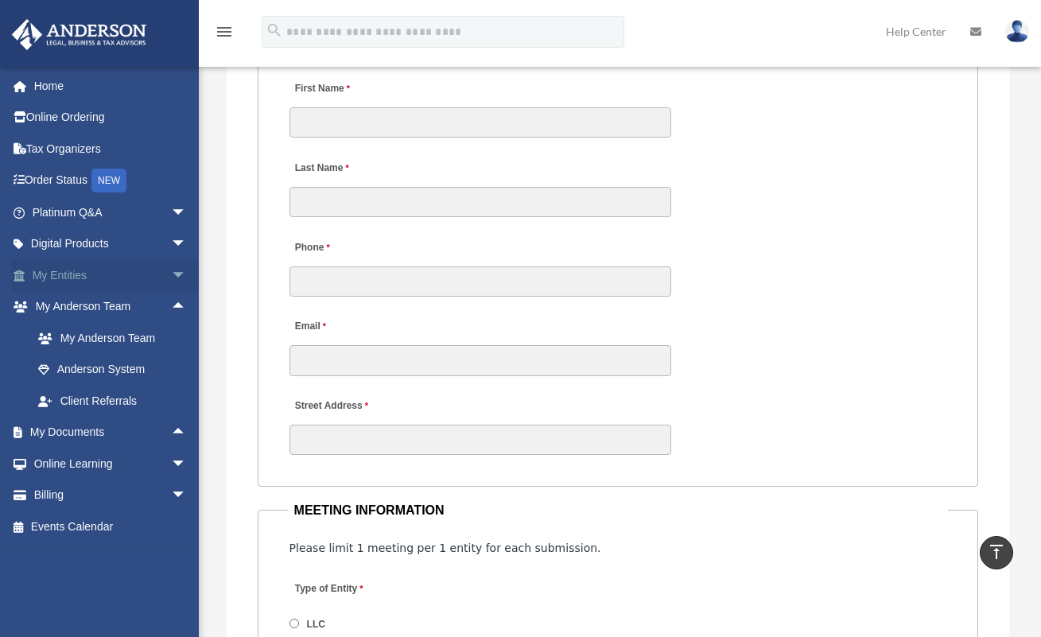
click at [171, 271] on span "arrow_drop_down" at bounding box center [187, 275] width 32 height 33
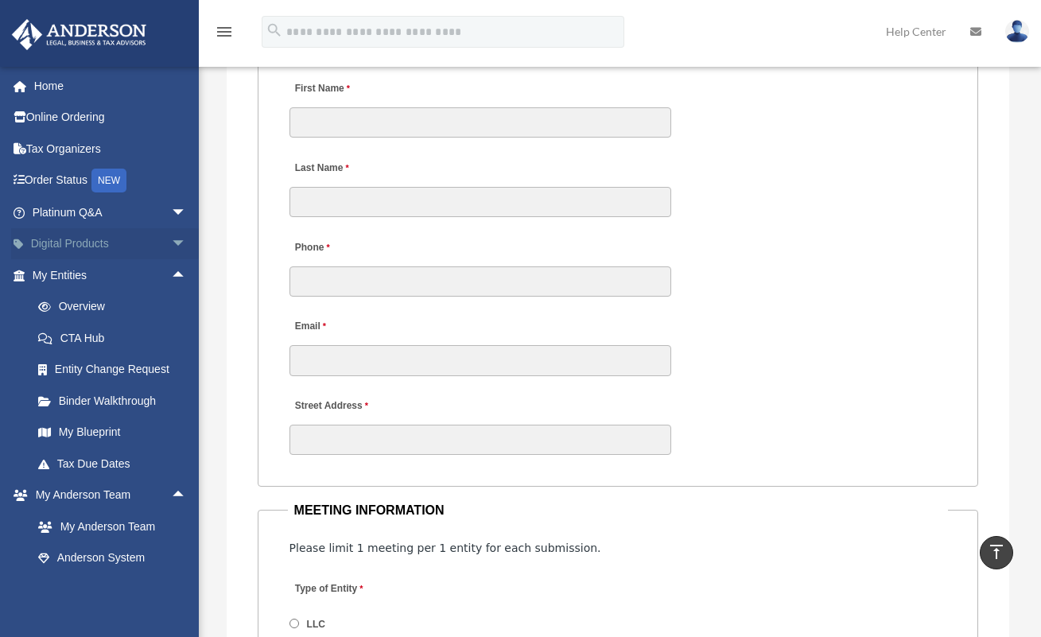
click at [175, 248] on span "arrow_drop_down" at bounding box center [187, 244] width 32 height 33
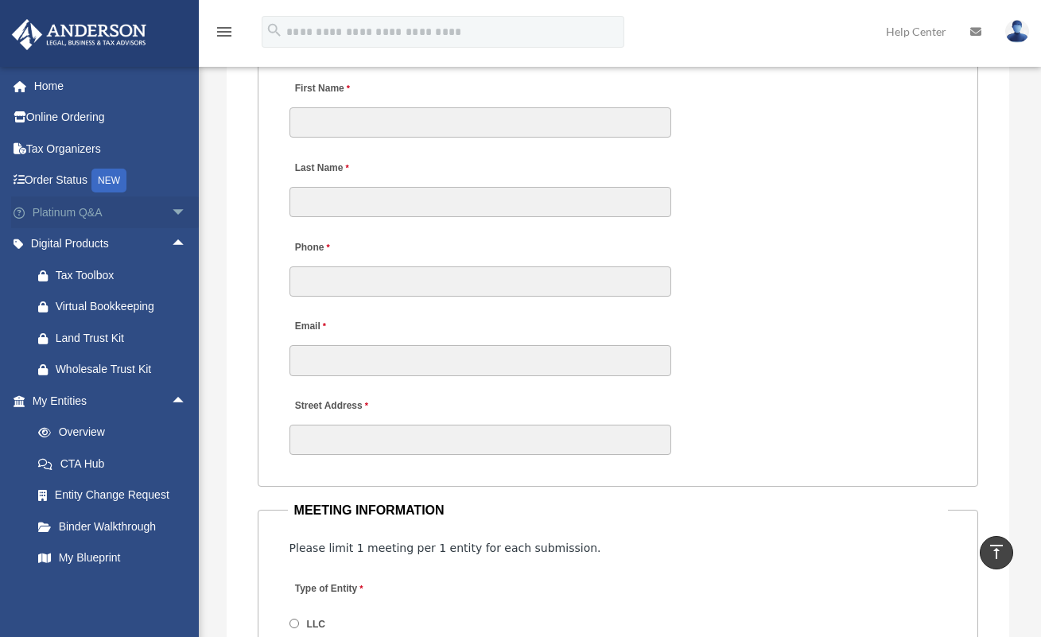
click at [171, 222] on span "arrow_drop_down" at bounding box center [187, 213] width 32 height 33
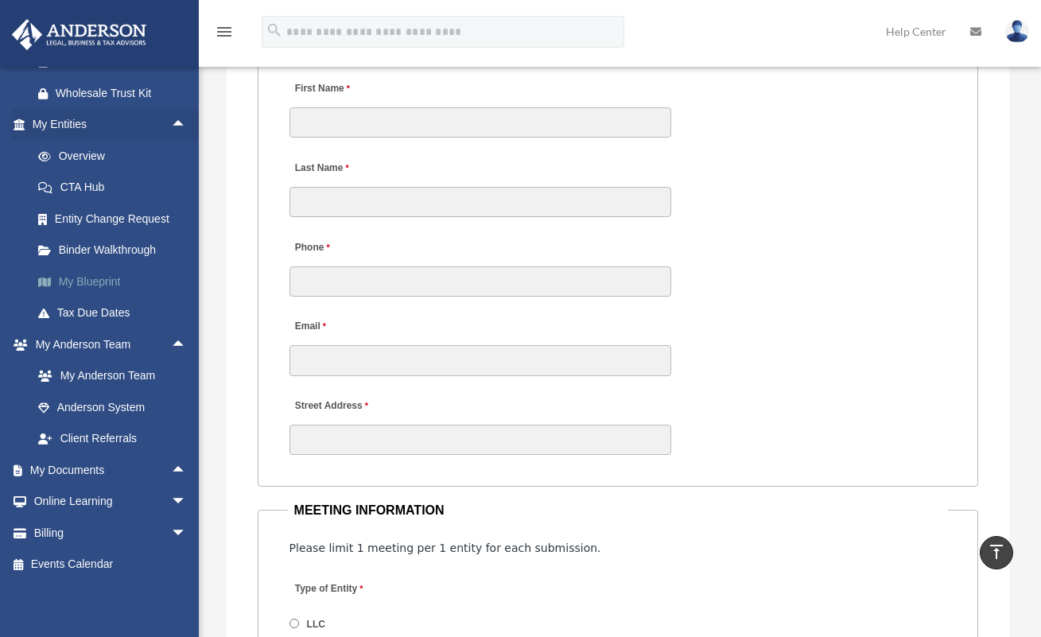
scroll to position [603, 0]
click at [171, 477] on span "arrow_drop_up" at bounding box center [187, 470] width 32 height 33
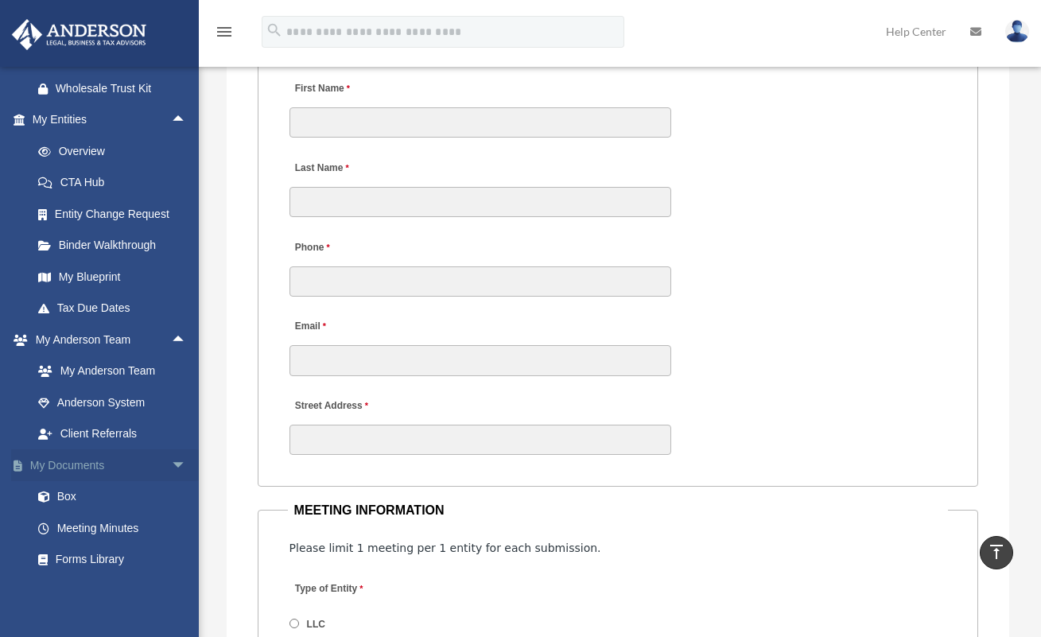
click at [171, 477] on span "arrow_drop_down" at bounding box center [187, 465] width 32 height 33
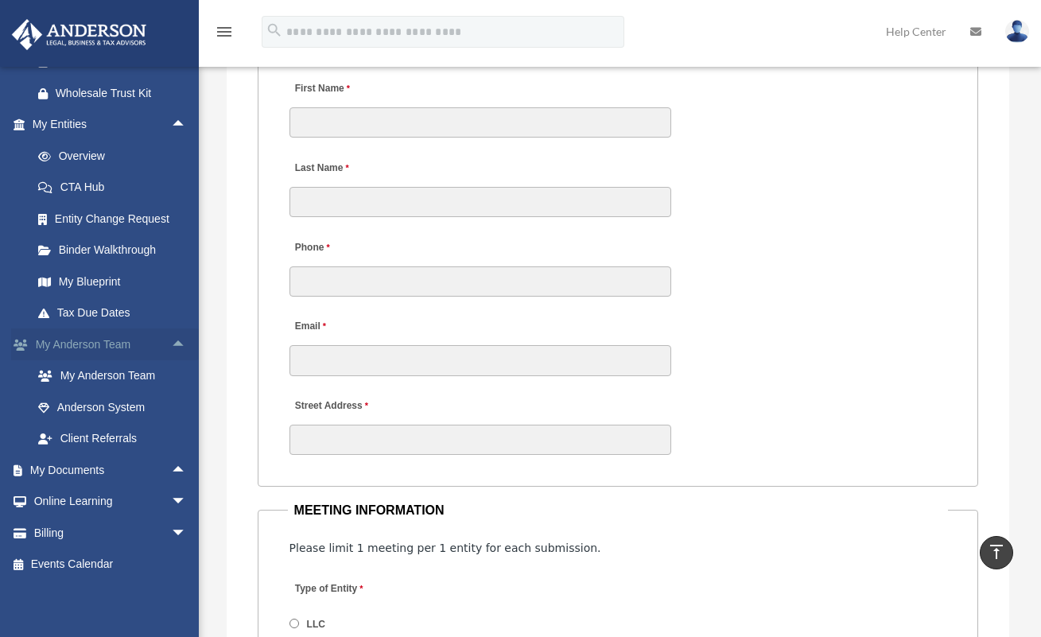
click at [171, 350] on span "arrow_drop_up" at bounding box center [187, 345] width 32 height 33
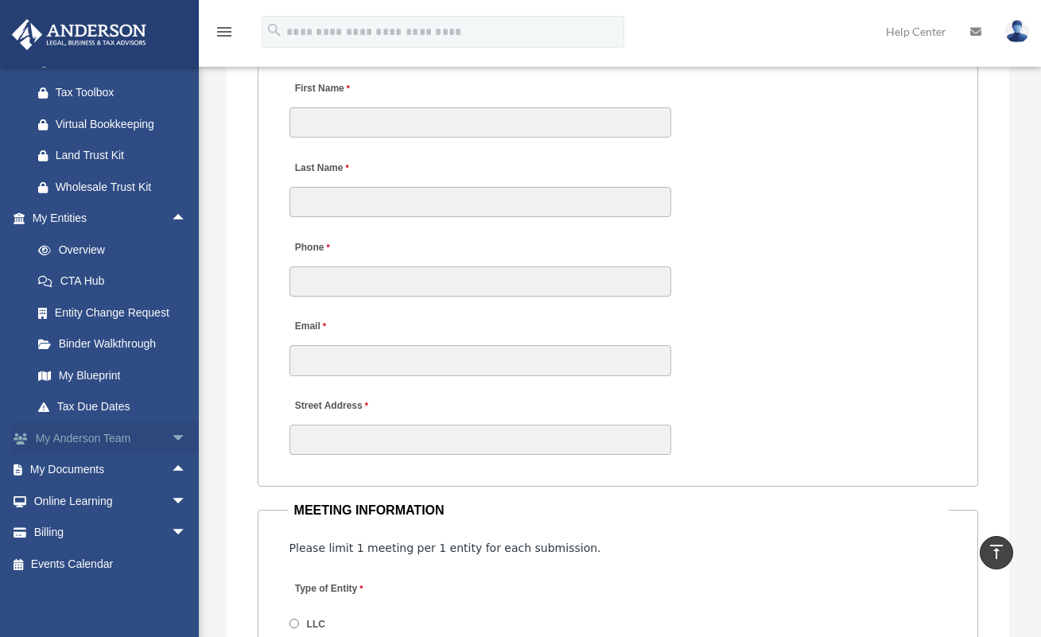
scroll to position [510, 0]
click at [173, 219] on span "arrow_drop_up" at bounding box center [187, 219] width 32 height 33
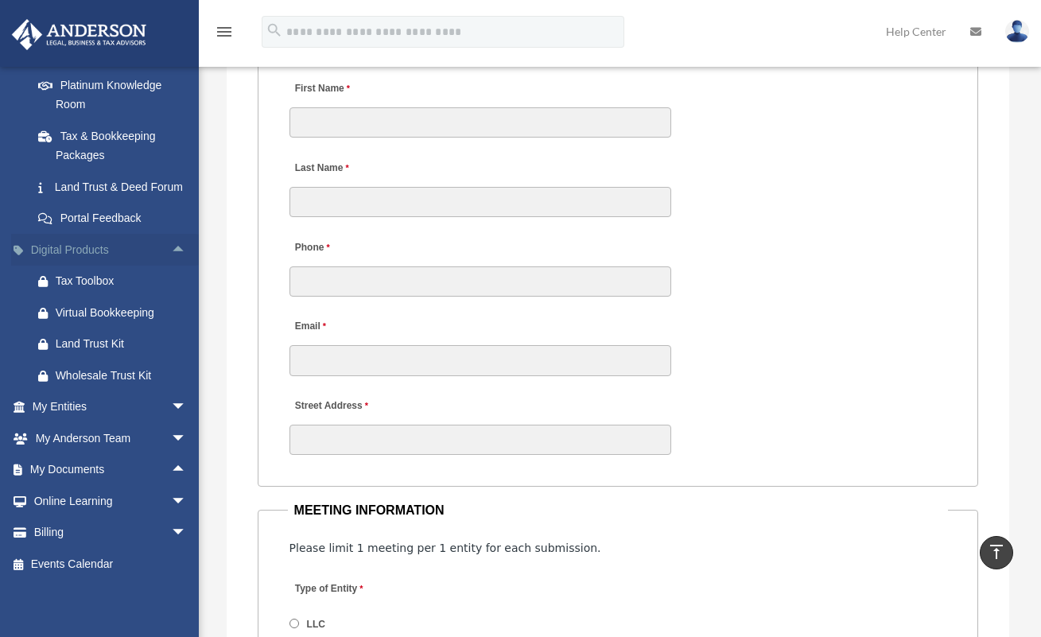
click at [171, 255] on span "arrow_drop_up" at bounding box center [187, 250] width 32 height 33
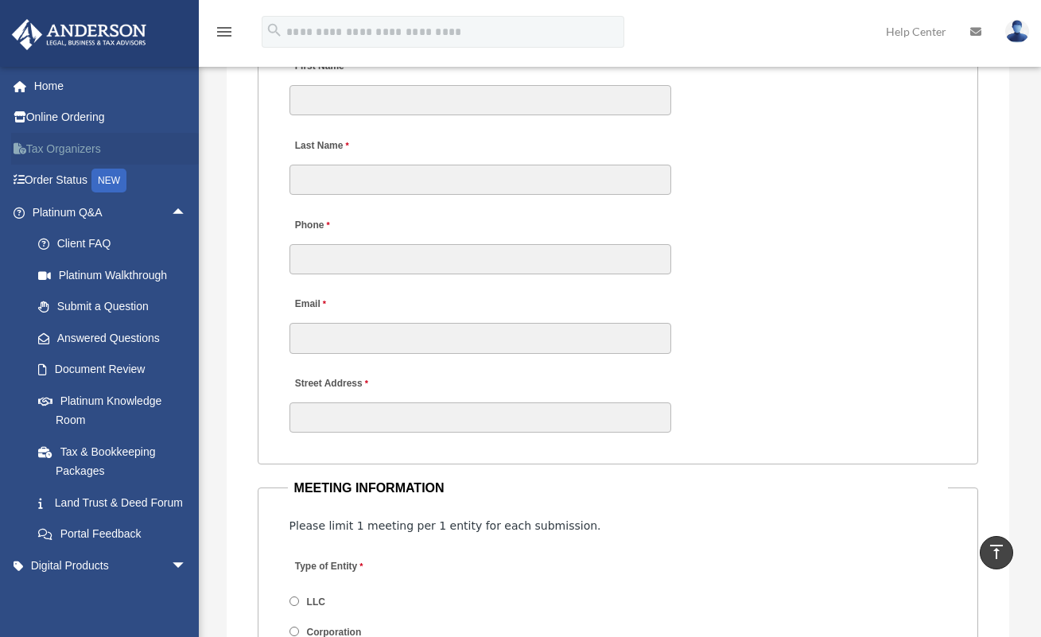
scroll to position [0, 0]
